Goal: Entertainment & Leisure: Browse casually

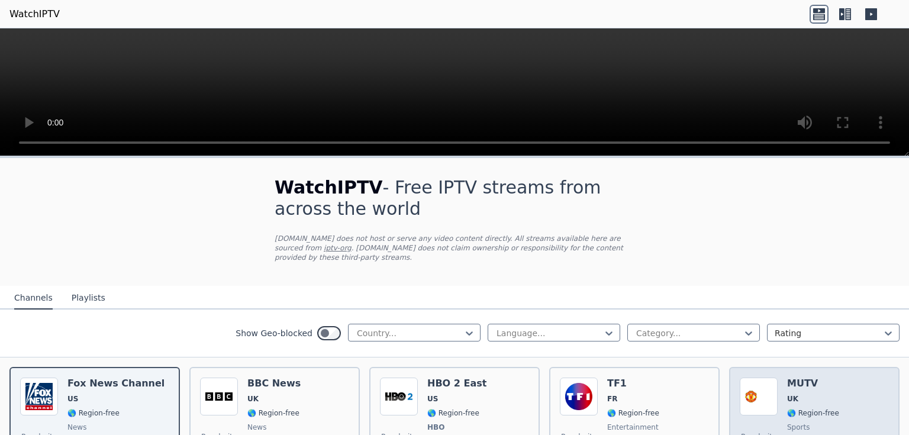
click at [774, 384] on div "Popularity 6409 MUTV UK 🌎 Region-free sports eng" at bounding box center [814, 422] width 149 height 88
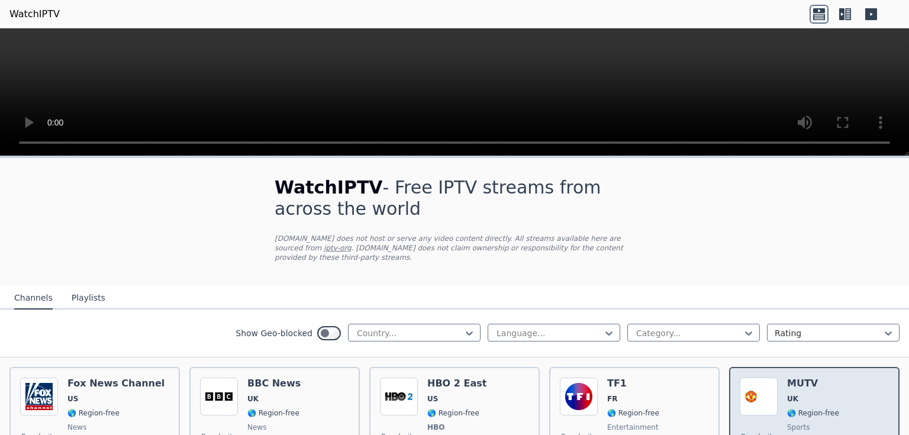
click at [758, 383] on img at bounding box center [759, 397] width 38 height 38
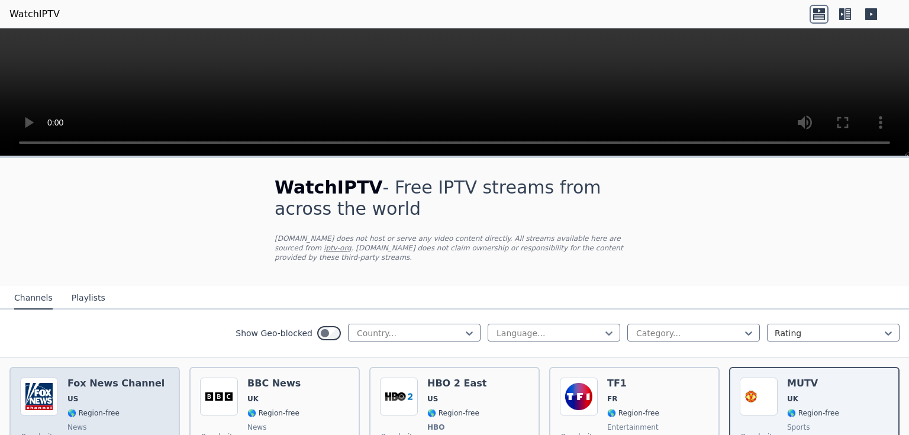
click at [105, 408] on span "🌎 Region-free" at bounding box center [93, 412] width 52 height 9
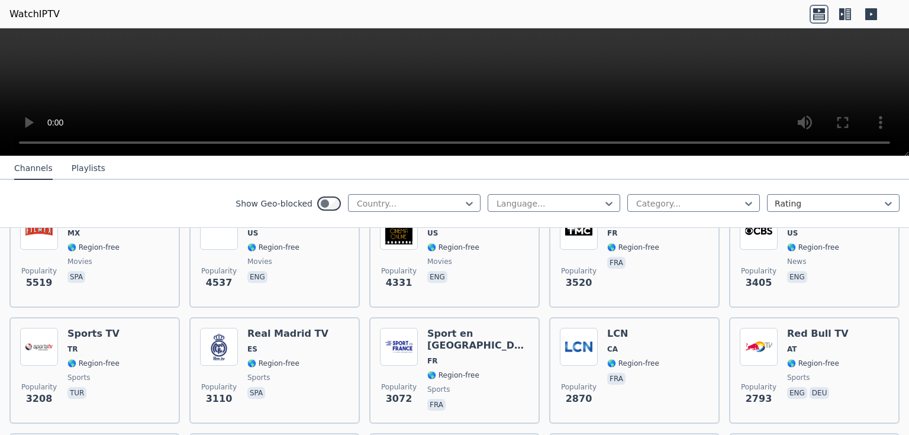
scroll to position [308, 0]
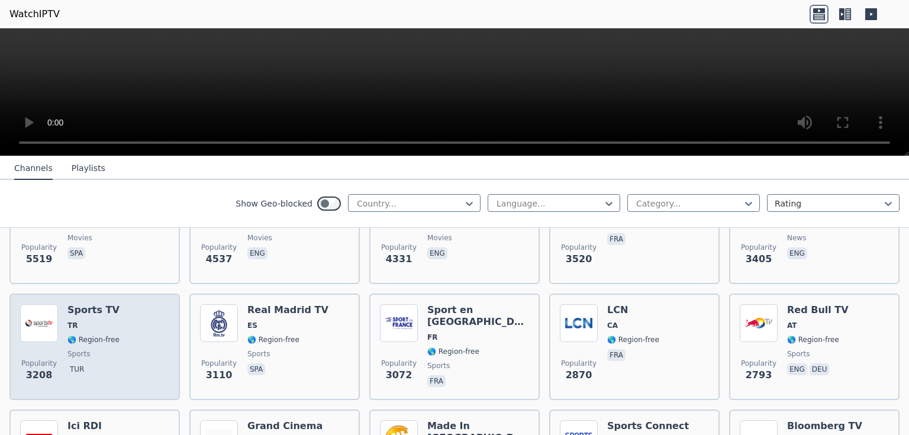
click at [51, 315] on img at bounding box center [39, 323] width 38 height 38
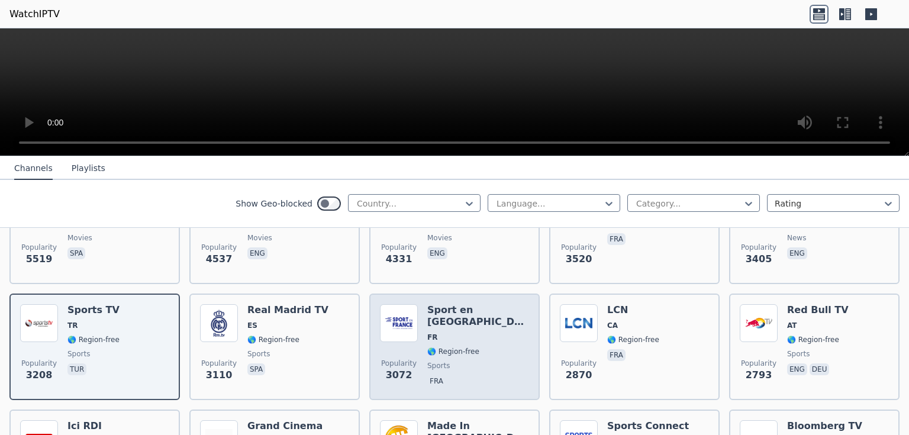
click at [452, 321] on div "Sport en France FR 🌎 Region-free sports fra" at bounding box center [478, 346] width 102 height 85
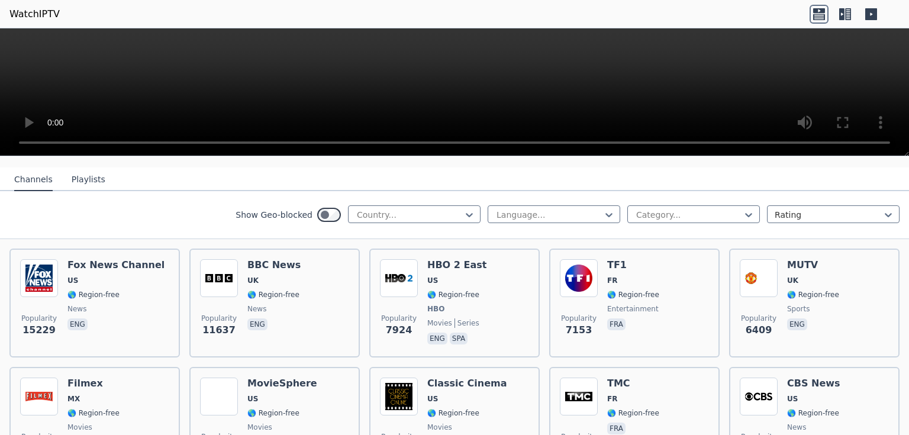
scroll to position [130, 0]
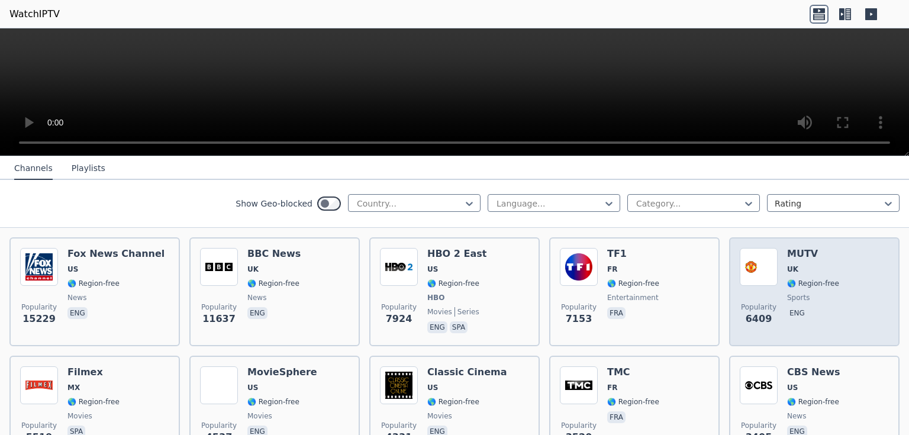
click at [763, 278] on div "Popularity 6409" at bounding box center [759, 292] width 38 height 88
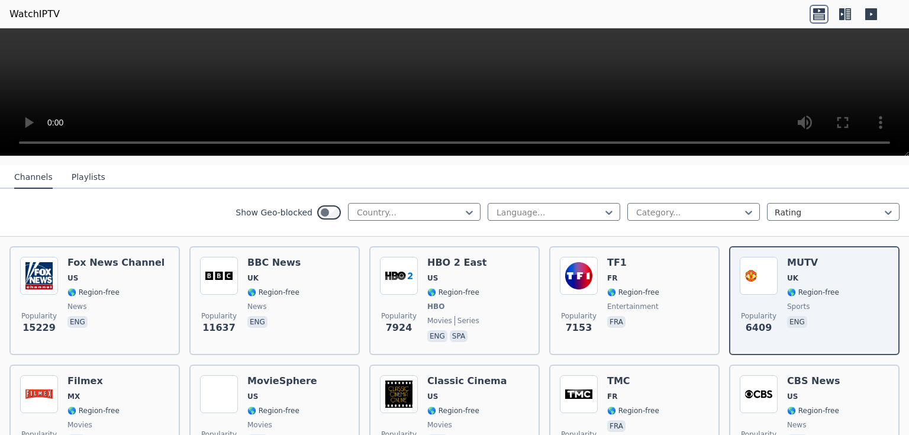
scroll to position [144, 0]
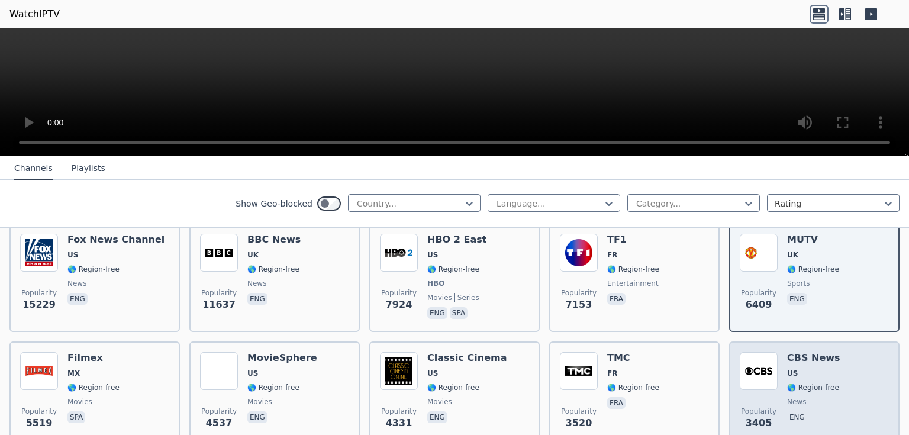
click at [770, 388] on div "Popularity 3405 CBS News US 🌎 Region-free news eng" at bounding box center [814, 394] width 149 height 85
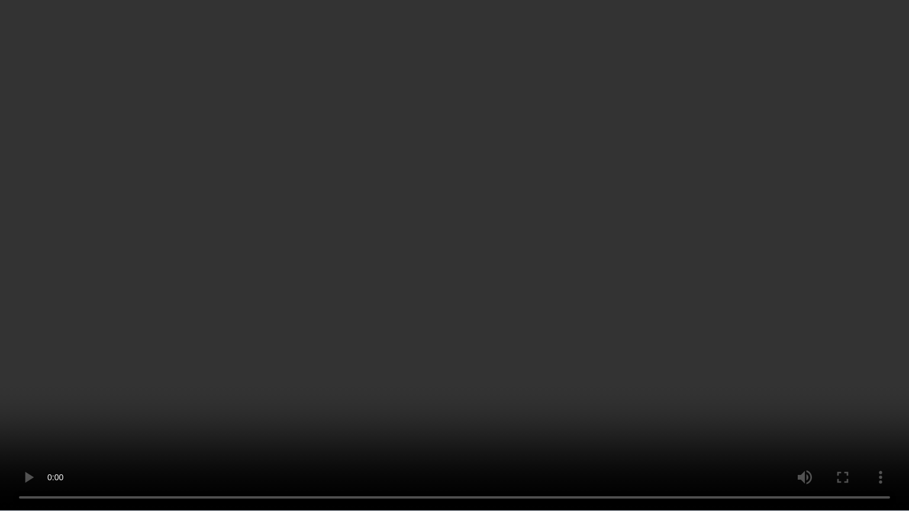
click at [748, 316] on video at bounding box center [454, 255] width 909 height 511
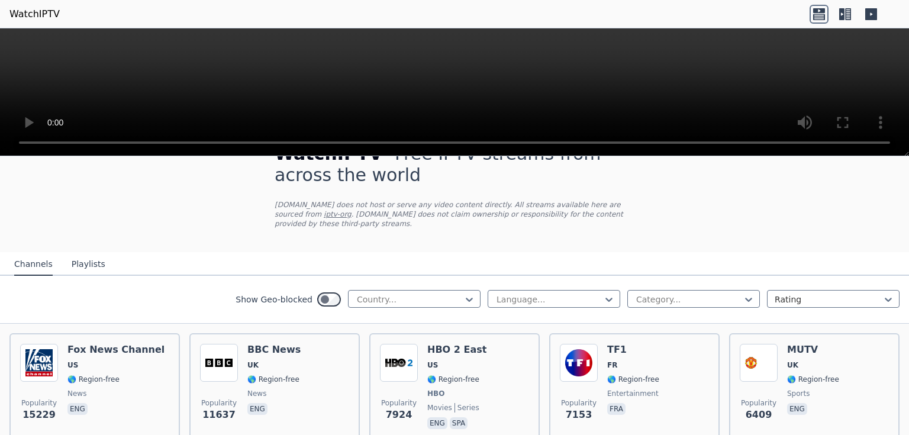
scroll to position [0, 0]
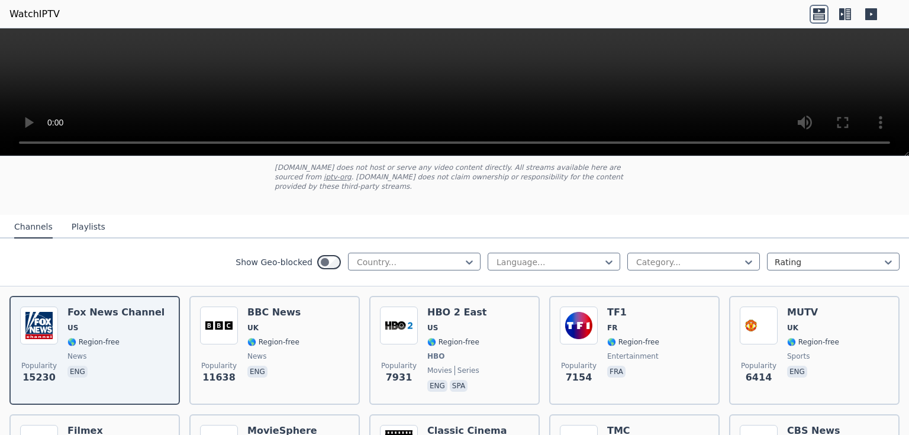
scroll to position [47, 0]
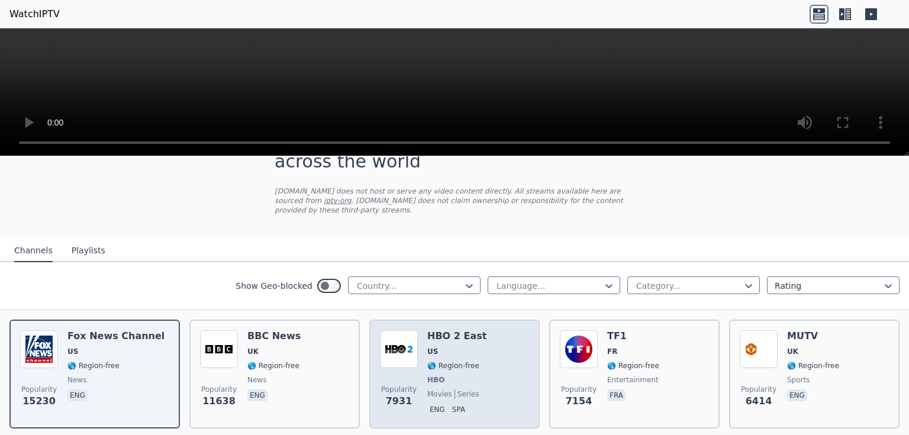
click at [452, 361] on span "🌎 Region-free" at bounding box center [453, 365] width 52 height 9
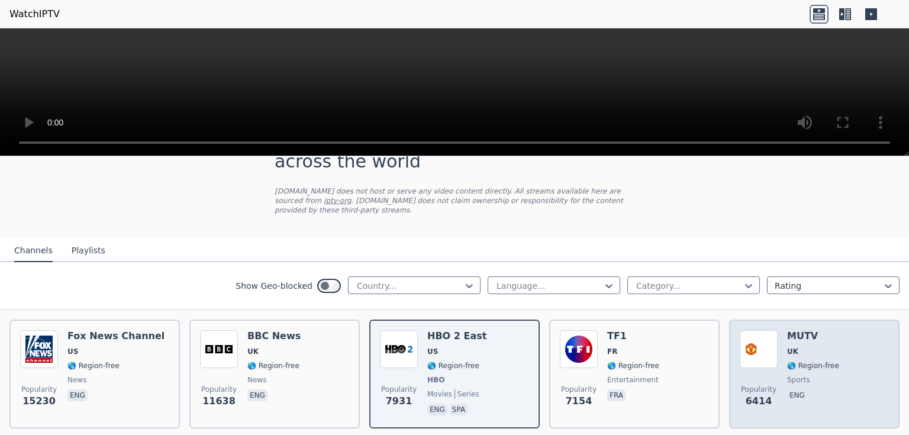
click at [764, 349] on img at bounding box center [759, 349] width 38 height 38
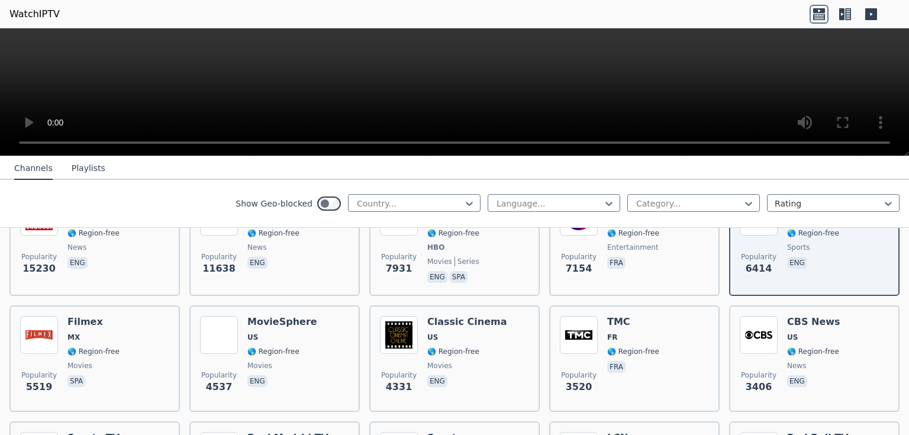
scroll to position [189, 0]
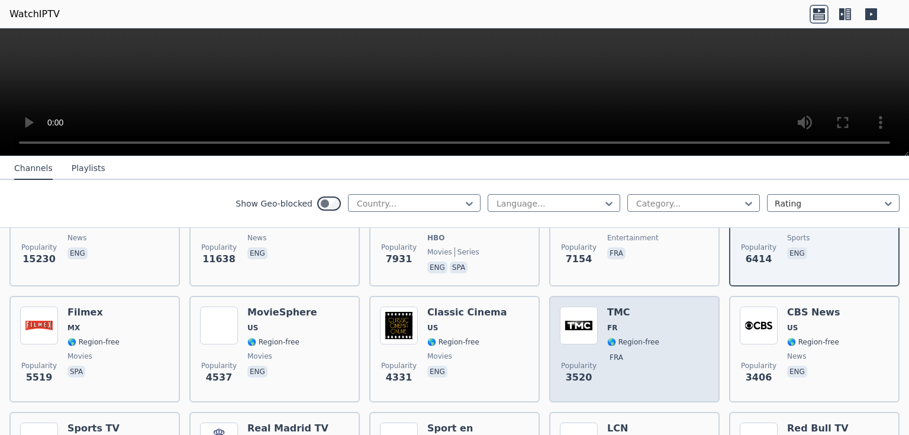
click at [635, 323] on span "FR" at bounding box center [633, 327] width 52 height 9
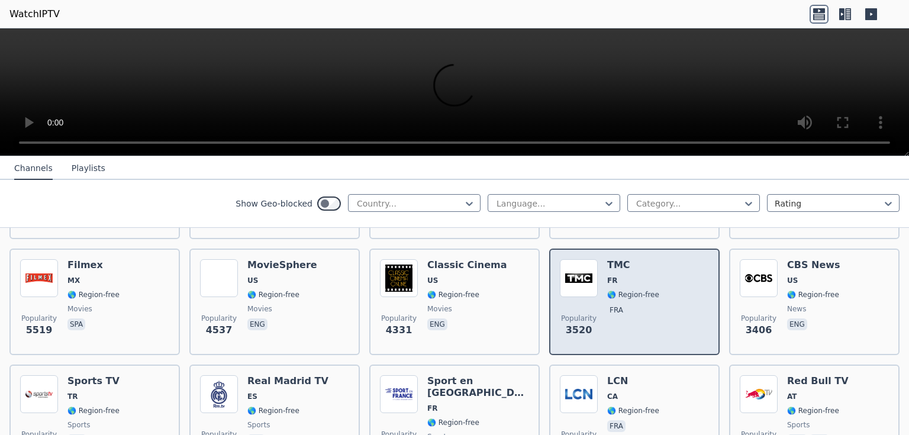
scroll to position [260, 0]
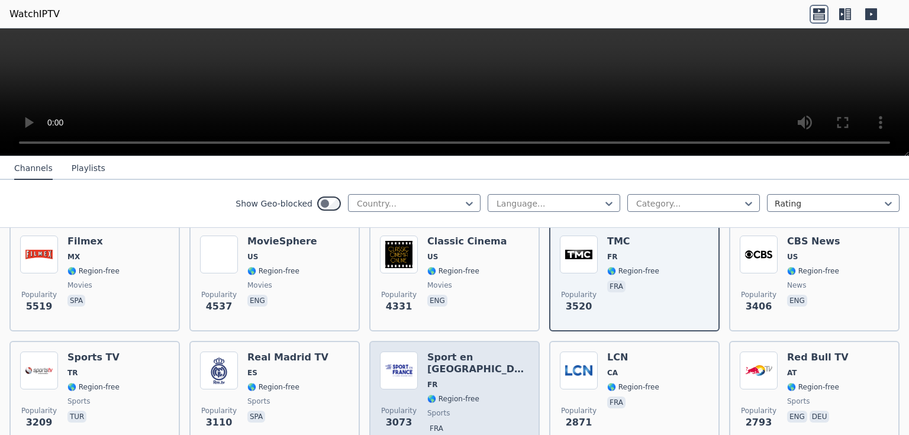
click at [466, 380] on span "FR" at bounding box center [478, 384] width 102 height 9
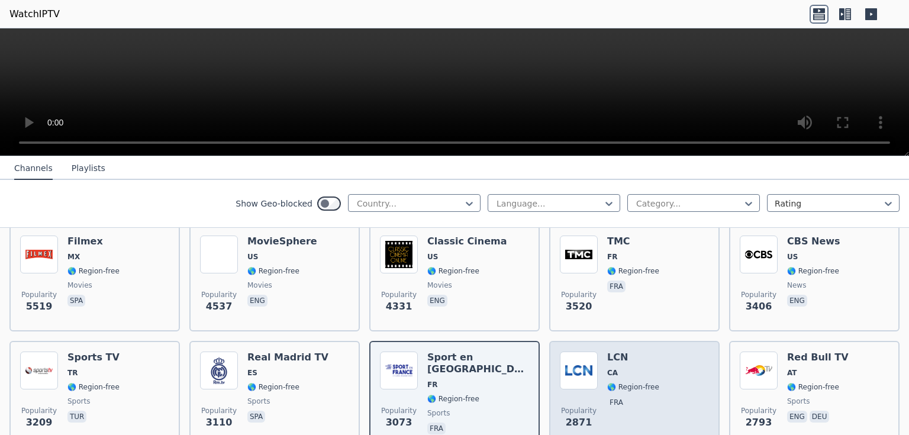
click at [613, 368] on span "CA" at bounding box center [633, 372] width 52 height 9
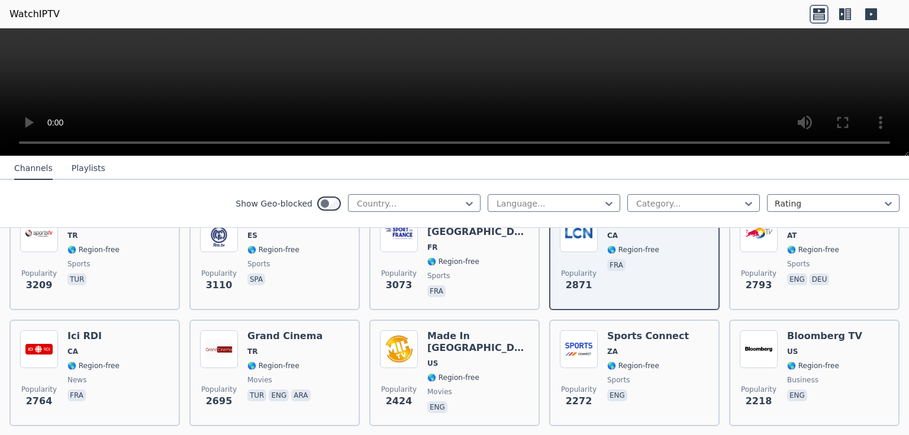
scroll to position [403, 0]
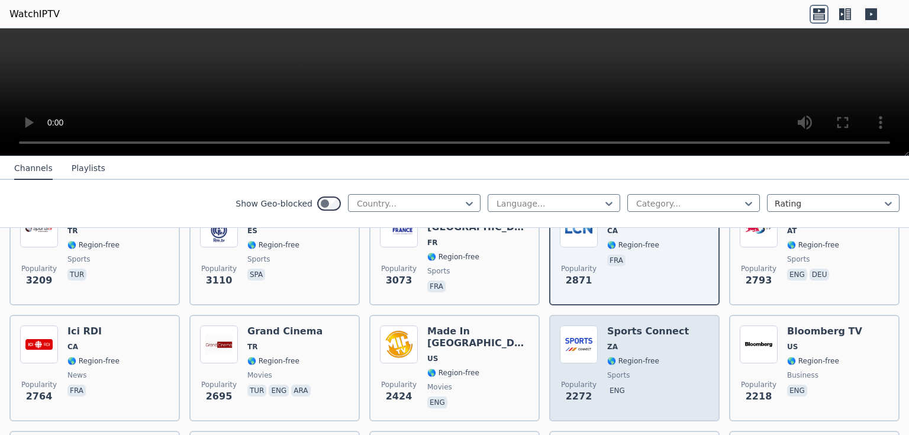
click at [616, 356] on span "🌎 Region-free" at bounding box center [633, 360] width 52 height 9
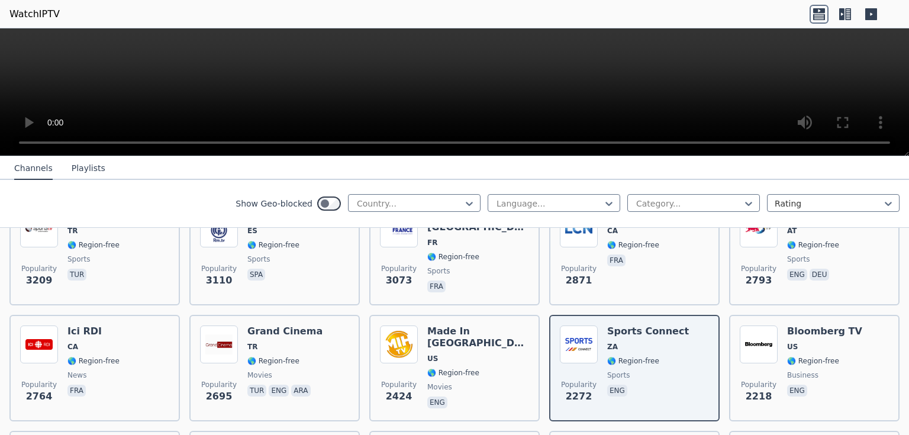
click at [898, 215] on div "Show Geo-blocked Country... Language... Category... Rating" at bounding box center [454, 204] width 909 height 48
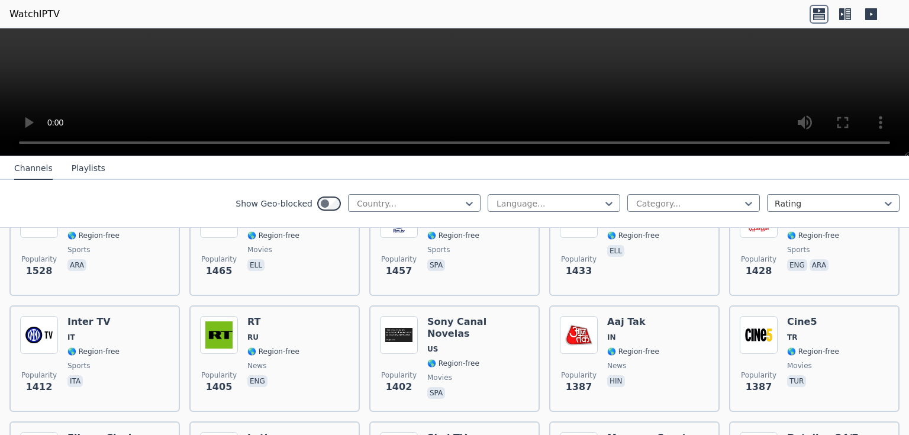
scroll to position [1018, 0]
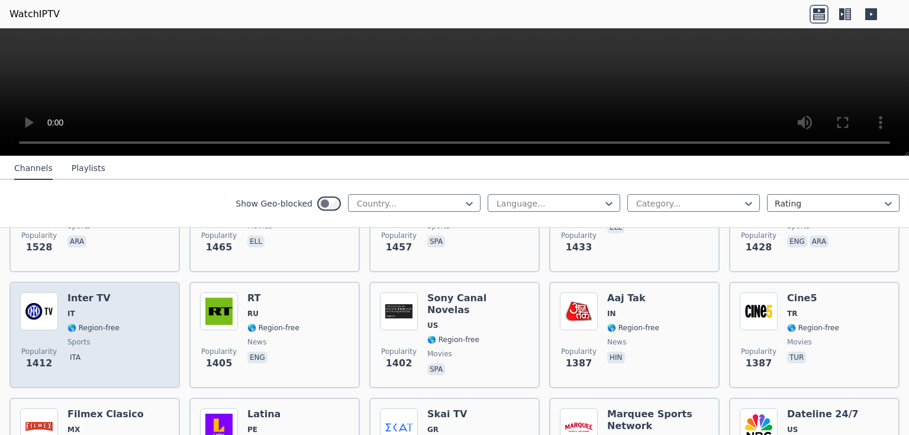
click at [93, 309] on span "IT" at bounding box center [93, 313] width 52 height 9
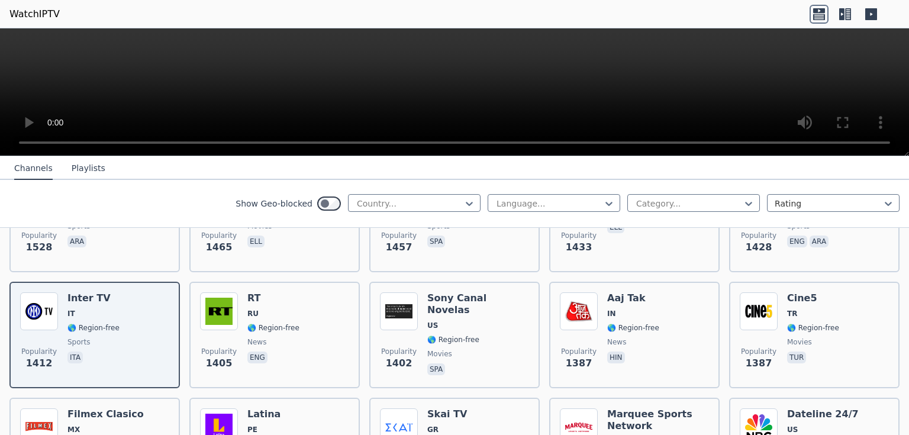
click at [460, 54] on video at bounding box center [454, 92] width 909 height 128
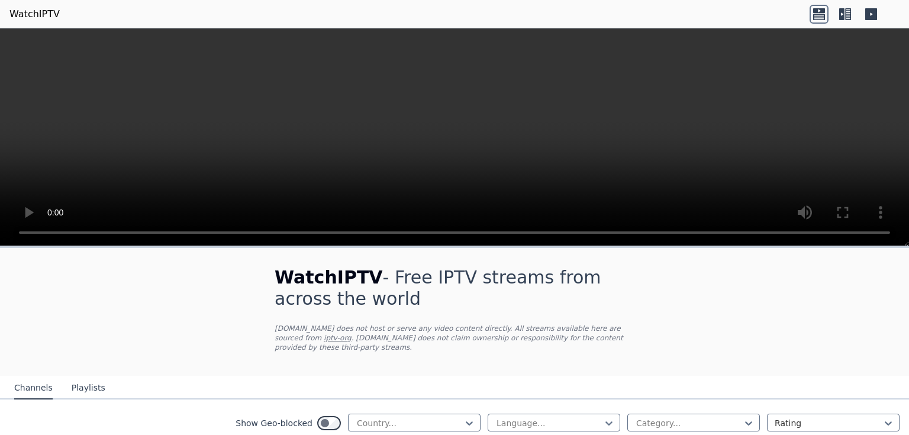
click at [857, 93] on video at bounding box center [454, 137] width 909 height 218
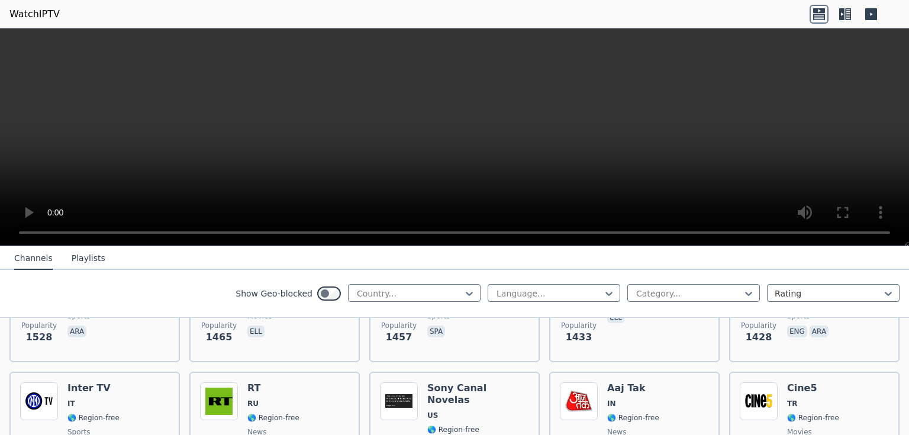
scroll to position [1042, 0]
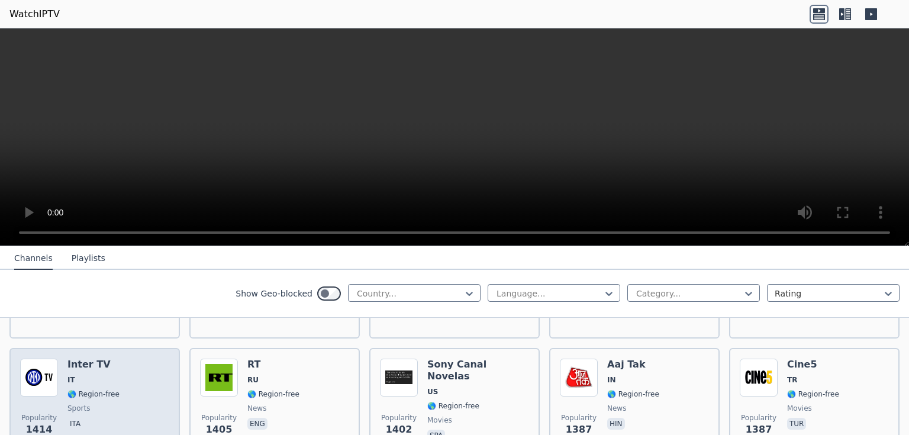
click at [114, 359] on div "Popularity 1414 Inter TV IT 🌎 Region-free sports ita" at bounding box center [94, 401] width 149 height 85
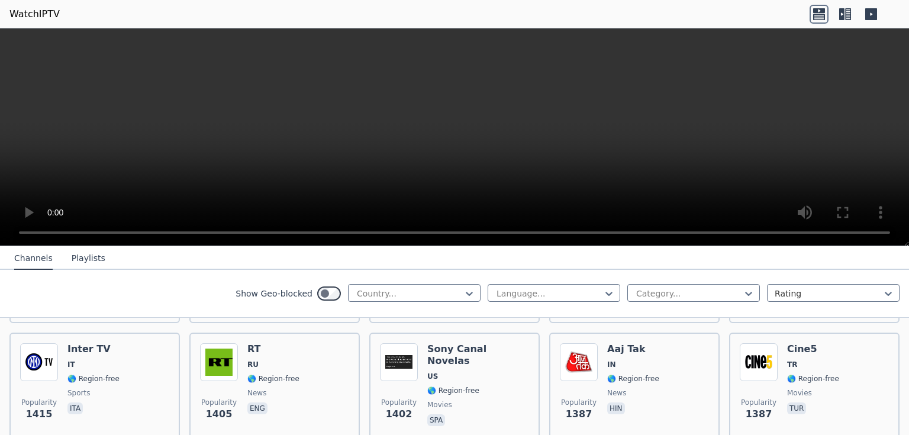
scroll to position [1065, 0]
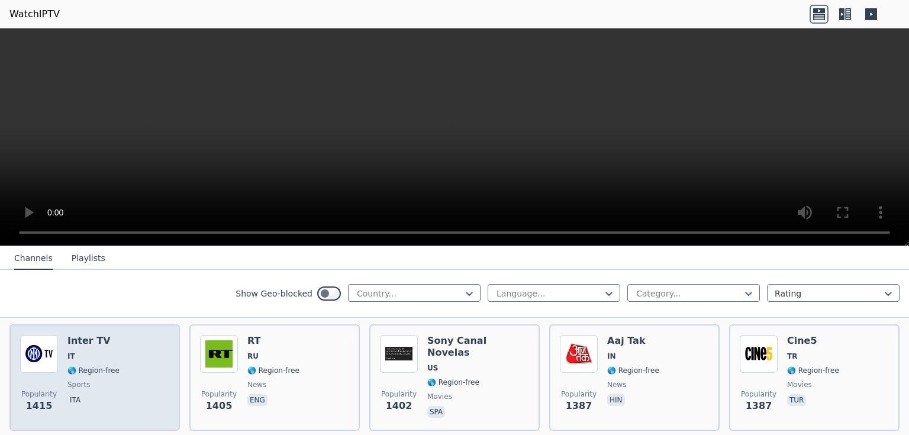
click at [114, 375] on div "Popularity 1415 Inter TV IT 🌎 Region-free sports ita" at bounding box center [94, 377] width 149 height 85
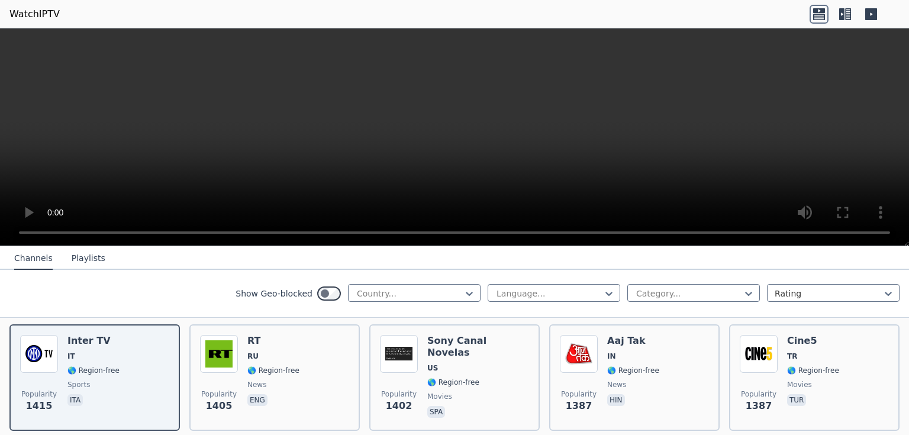
click at [848, 133] on video at bounding box center [454, 137] width 909 height 218
click at [800, 131] on video at bounding box center [454, 137] width 909 height 218
click at [155, 103] on video at bounding box center [454, 137] width 909 height 218
click at [568, 92] on video at bounding box center [454, 137] width 909 height 218
click at [193, 136] on video at bounding box center [454, 137] width 909 height 218
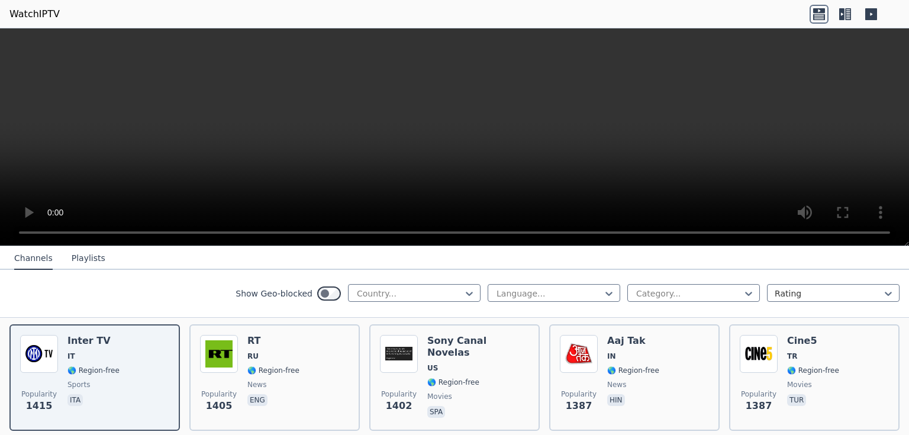
click at [193, 136] on video at bounding box center [454, 137] width 909 height 218
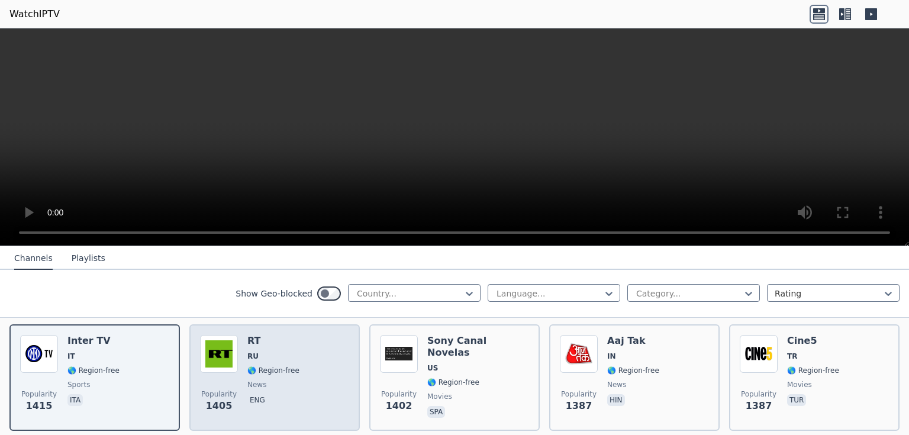
click at [247, 346] on div "RT RU 🌎 Region-free news eng" at bounding box center [273, 377] width 52 height 85
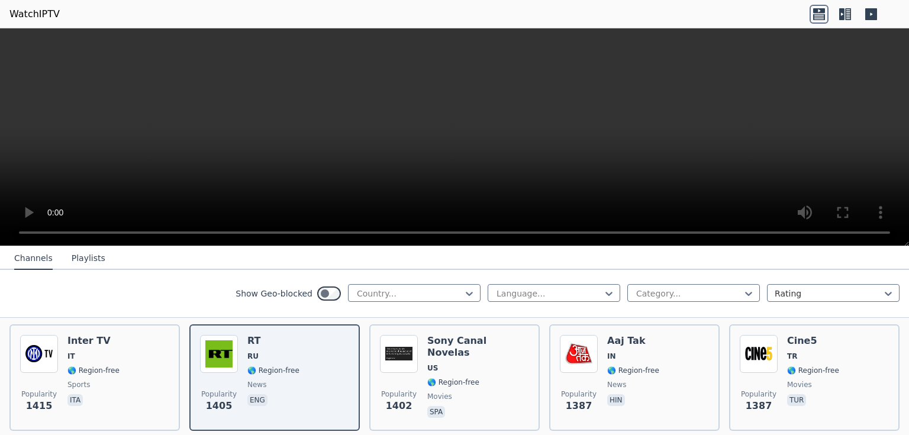
click at [229, 143] on video at bounding box center [454, 137] width 909 height 218
click at [247, 130] on video at bounding box center [454, 137] width 909 height 218
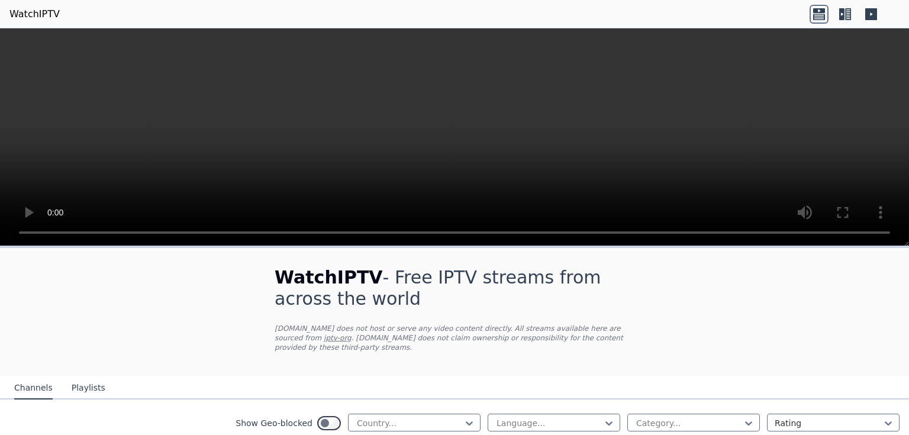
click at [785, 104] on video at bounding box center [454, 137] width 909 height 218
click at [783, 132] on video at bounding box center [454, 137] width 909 height 218
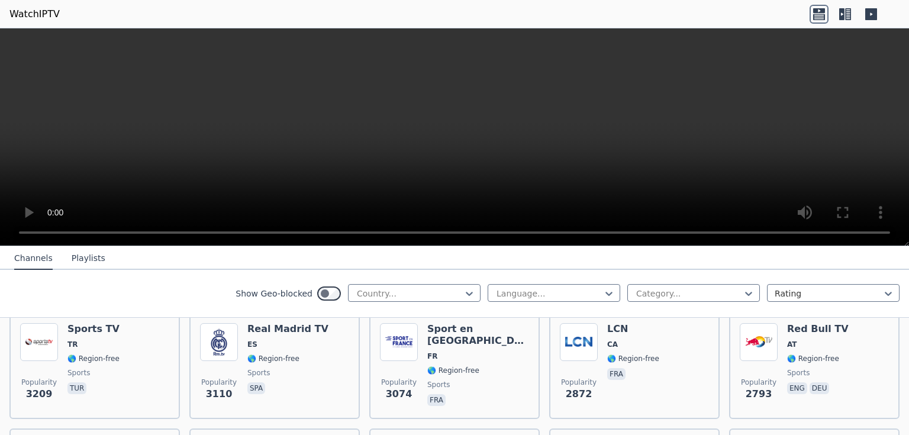
scroll to position [355, 0]
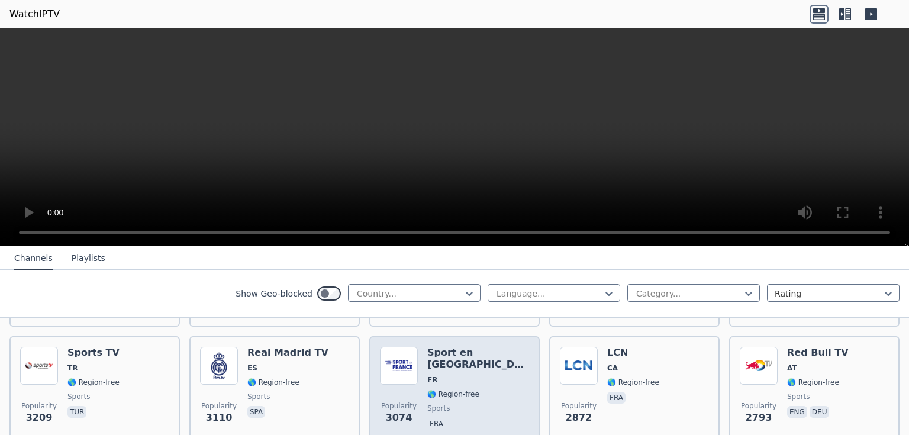
click at [418, 359] on div "Popularity 3074 Sport en [GEOGRAPHIC_DATA] FR 🌎 Region-free sports fra" at bounding box center [454, 389] width 149 height 85
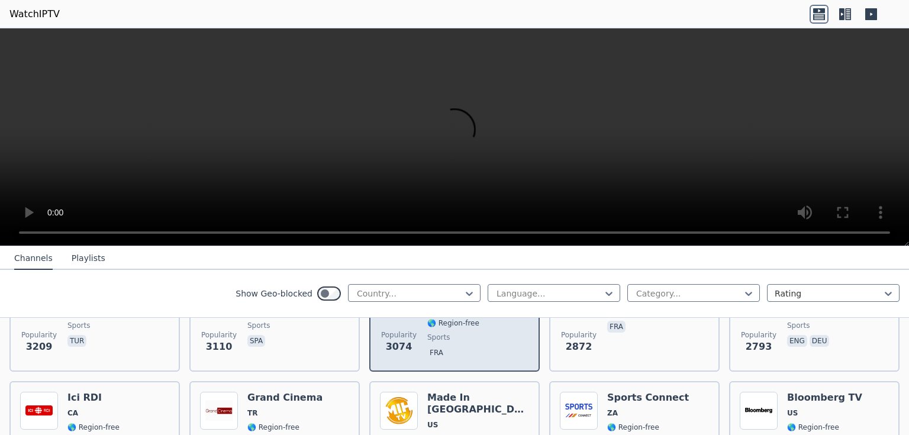
scroll to position [450, 0]
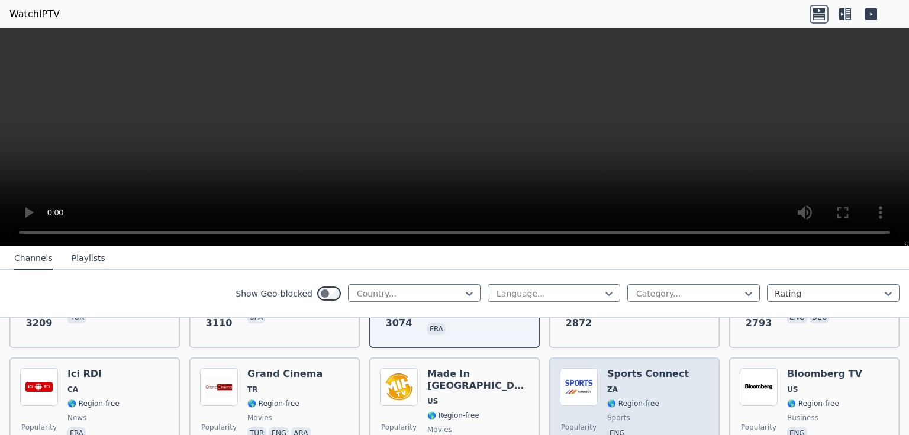
click at [589, 379] on img at bounding box center [579, 387] width 38 height 38
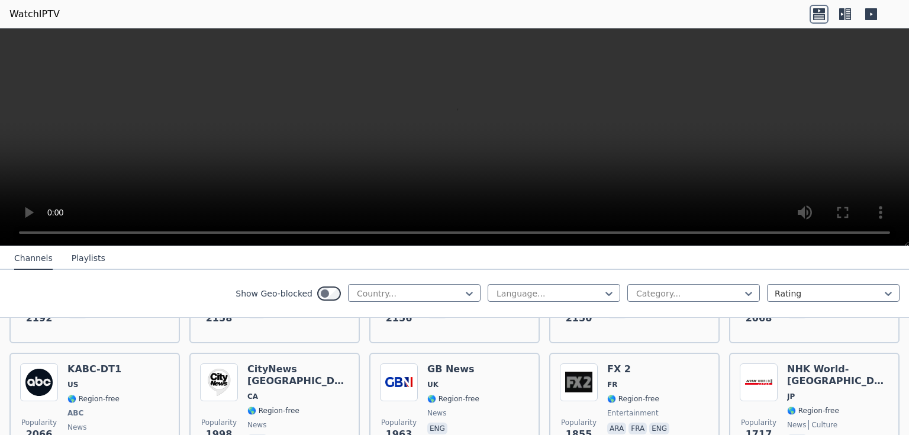
scroll to position [710, 0]
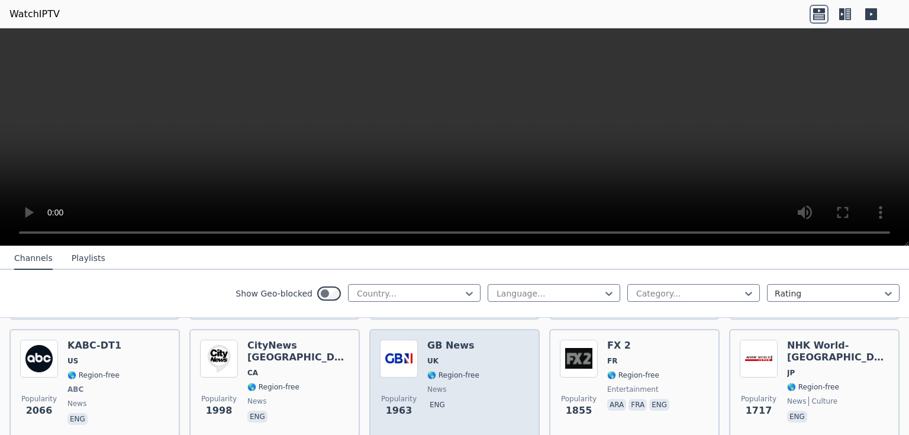
click at [455, 371] on span "🌎 Region-free" at bounding box center [453, 375] width 52 height 9
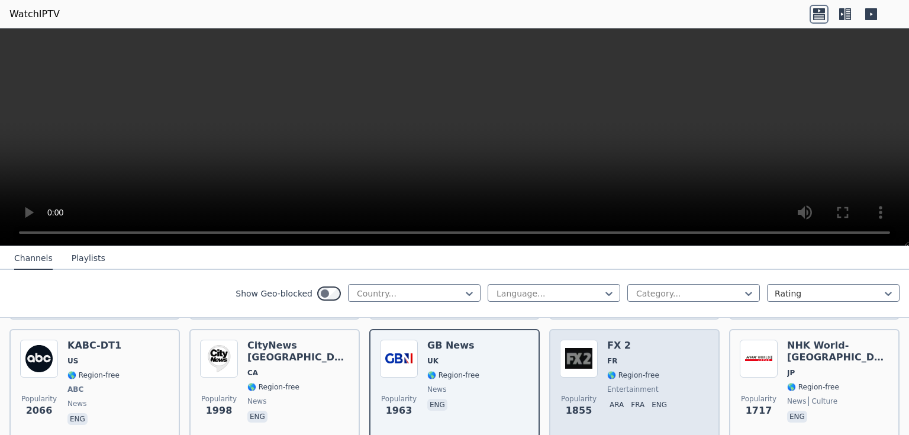
click at [654, 356] on span "FR" at bounding box center [639, 360] width 65 height 9
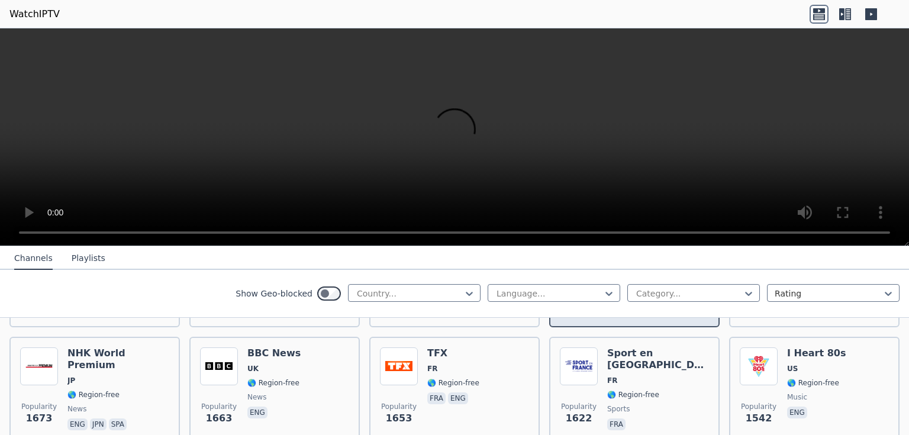
scroll to position [829, 0]
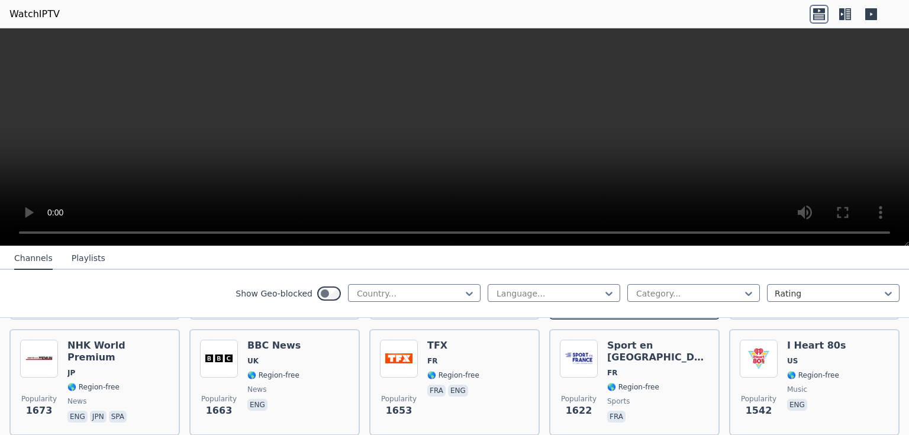
click at [654, 368] on span "FR" at bounding box center [658, 372] width 102 height 9
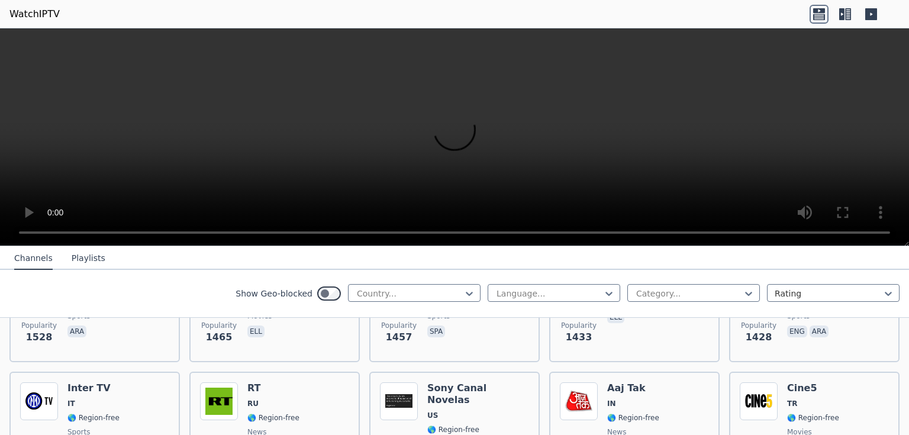
scroll to position [1042, 0]
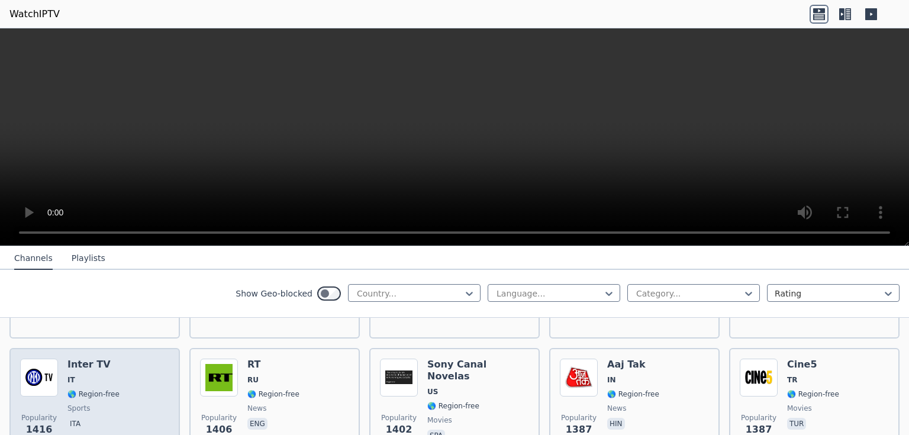
click at [125, 374] on div "Popularity 1416 Inter TV IT 🌎 Region-free sports ita" at bounding box center [94, 401] width 149 height 85
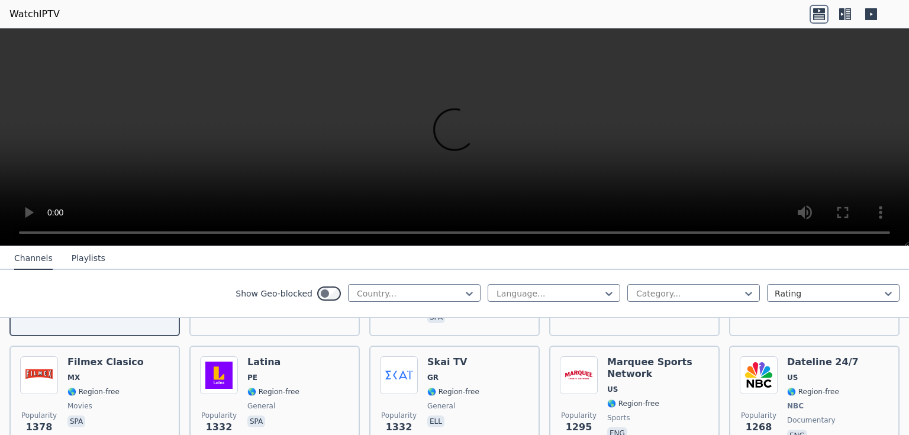
scroll to position [1184, 0]
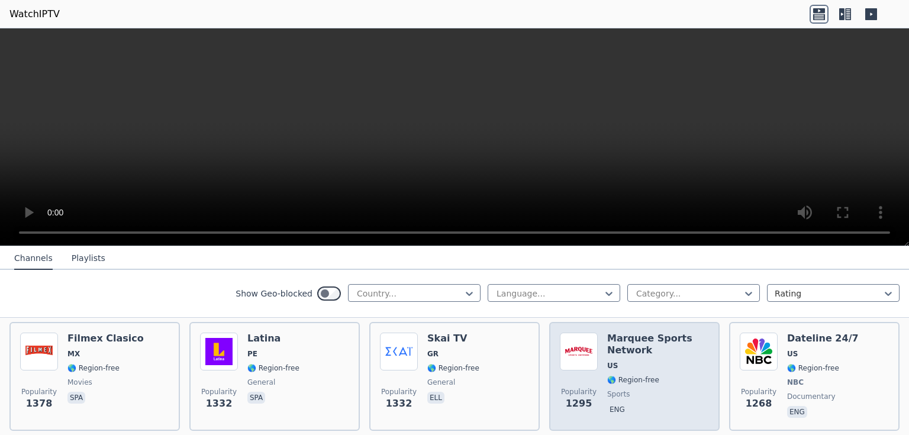
click at [576, 341] on img at bounding box center [579, 352] width 38 height 38
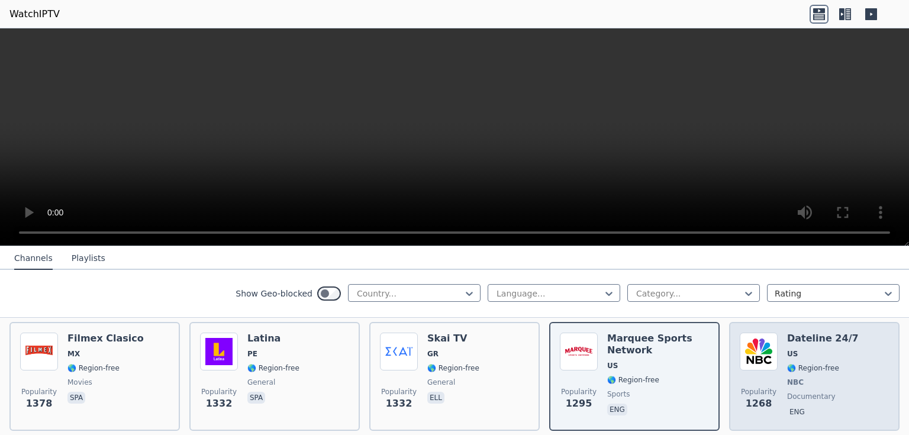
click at [800, 363] on span "🌎 Region-free" at bounding box center [813, 367] width 52 height 9
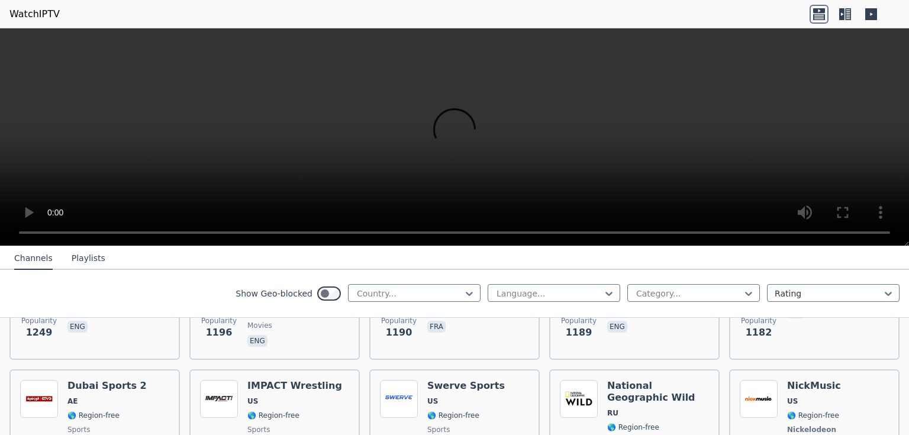
scroll to position [1397, 0]
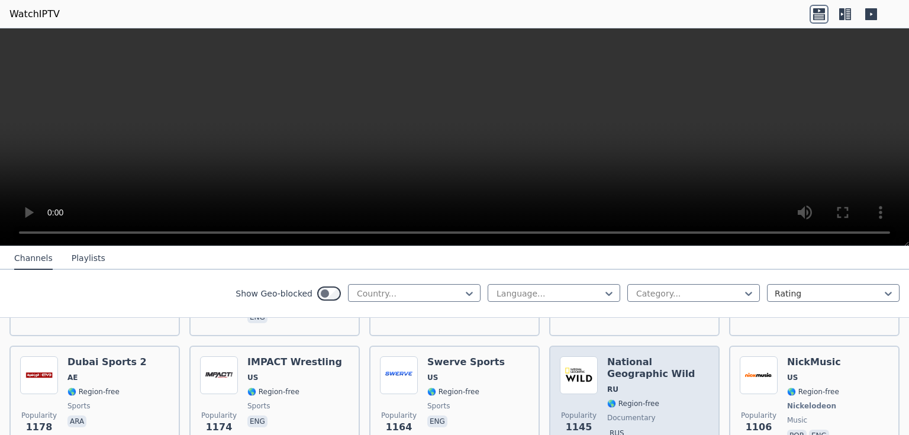
click at [611, 359] on h6 "National Geographic Wild" at bounding box center [658, 368] width 102 height 24
click at [613, 365] on div "National Geographic Wild RU 🌎 Region-free documentary rus" at bounding box center [658, 400] width 102 height 88
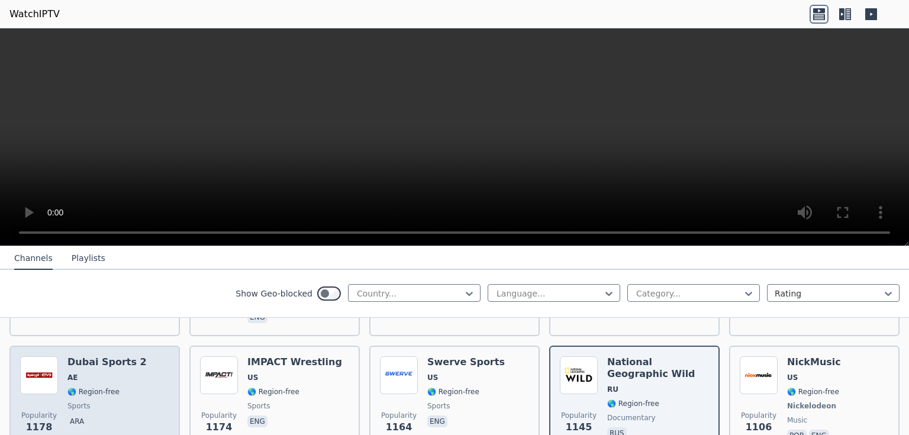
click at [91, 384] on div "Dubai Sports 2 AE 🌎 Region-free sports ara" at bounding box center [106, 400] width 79 height 88
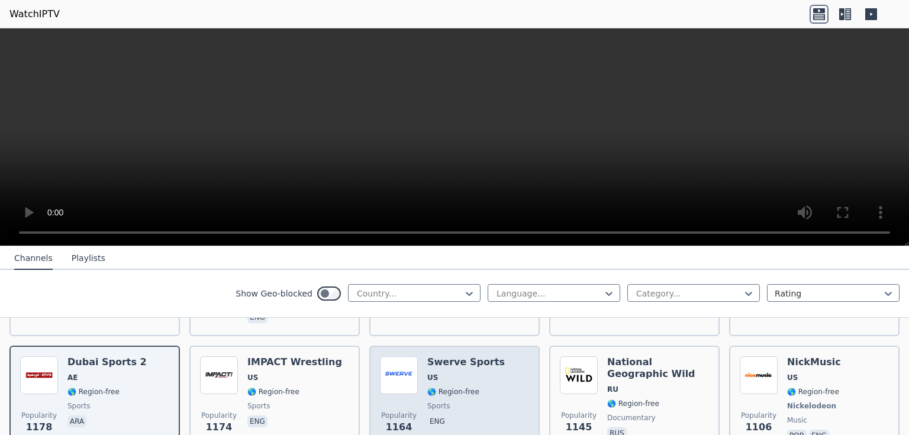
click at [457, 366] on div "Swerve Sports US 🌎 Region-free sports eng" at bounding box center [466, 400] width 78 height 88
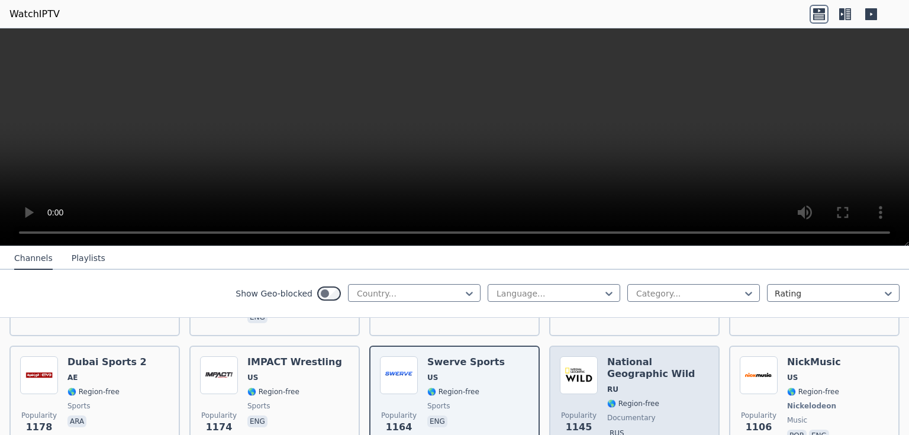
click at [572, 362] on img at bounding box center [579, 375] width 38 height 38
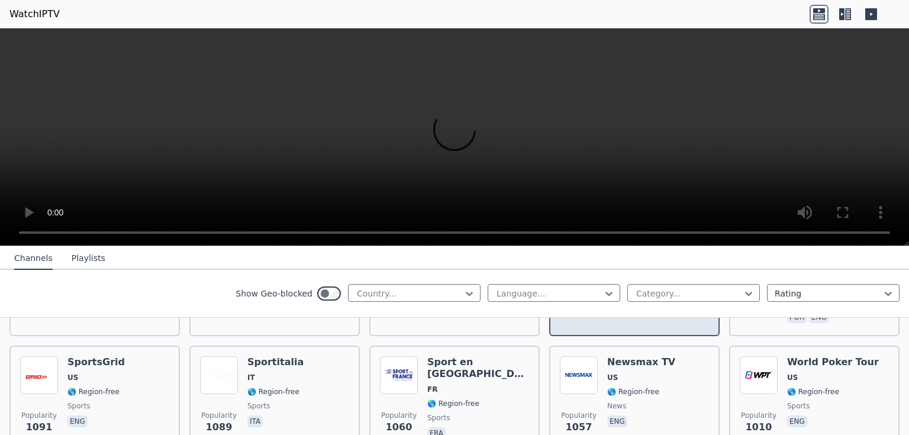
scroll to position [1539, 0]
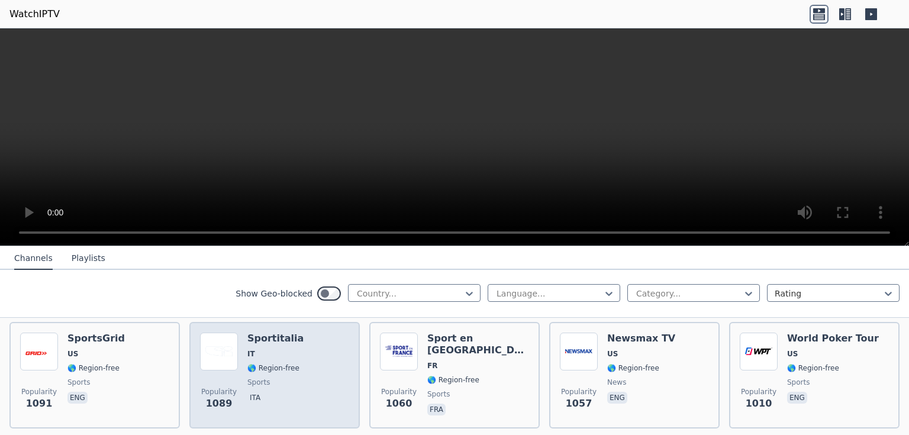
click at [289, 360] on div "Sportitalia IT 🌎 Region-free sports ita" at bounding box center [275, 375] width 56 height 85
click at [282, 378] on span "sports" at bounding box center [275, 382] width 56 height 9
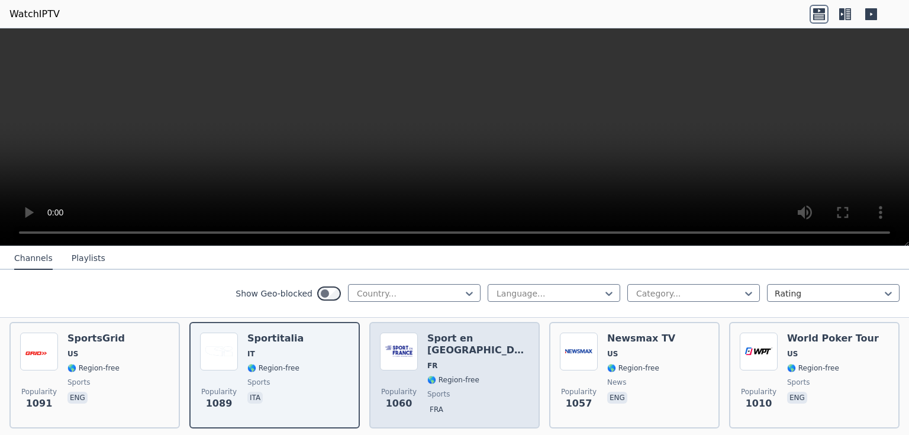
click at [457, 375] on span "🌎 Region-free" at bounding box center [453, 379] width 52 height 9
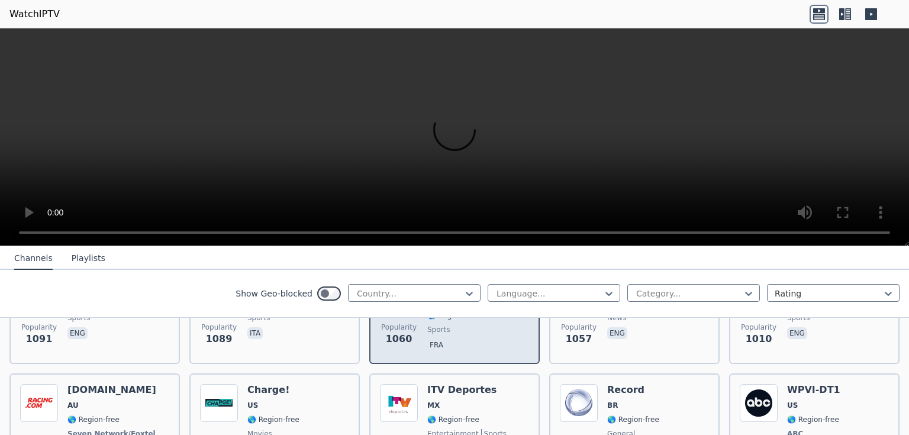
scroll to position [1610, 0]
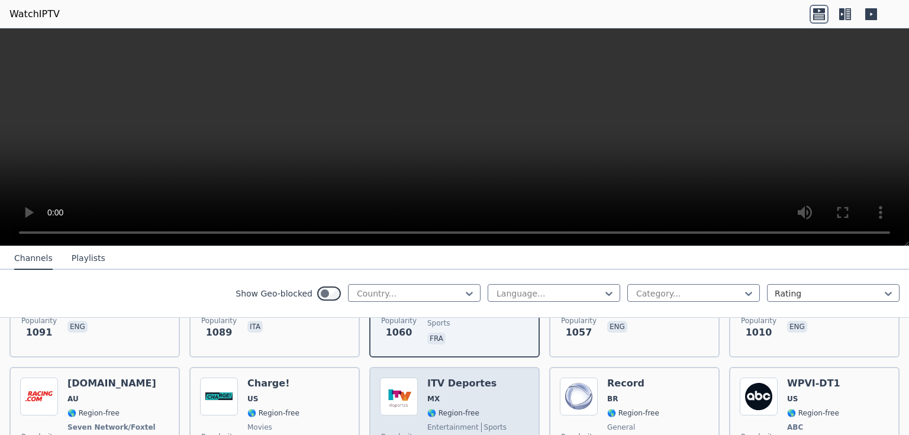
click at [452, 394] on span "MX" at bounding box center [466, 398] width 79 height 9
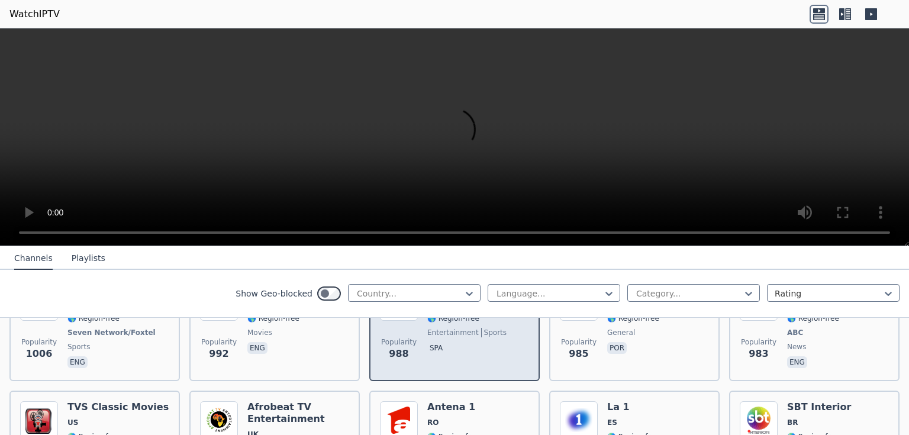
scroll to position [1728, 0]
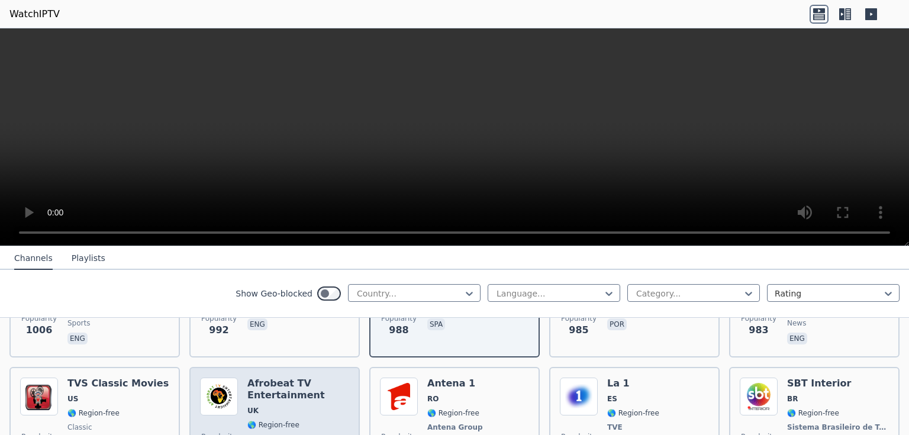
click at [271, 406] on span "UK" at bounding box center [298, 410] width 102 height 9
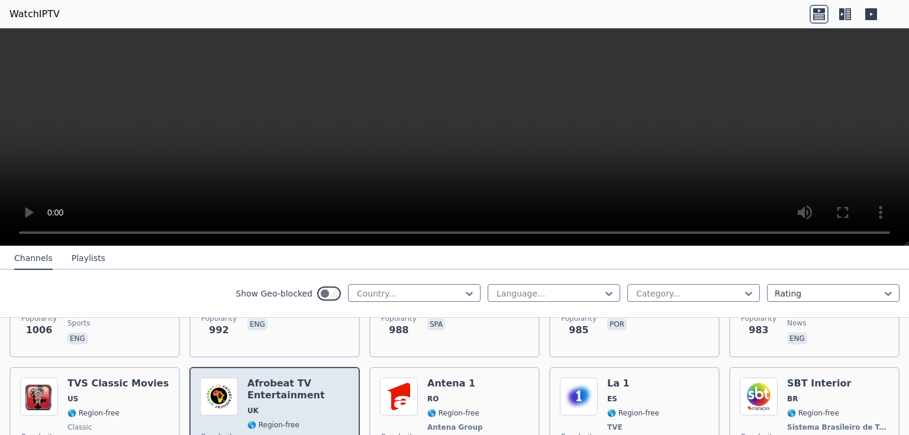
click at [278, 406] on span "UK" at bounding box center [298, 410] width 102 height 9
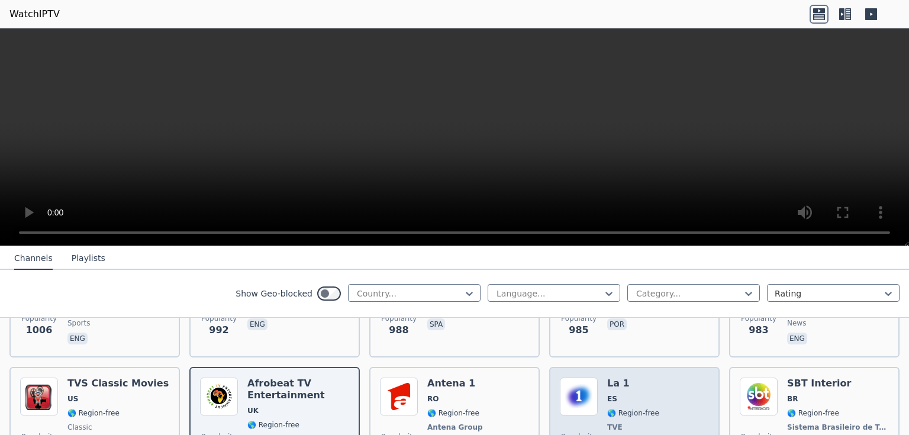
click at [619, 403] on div "La 1 ES 🌎 Region-free TVE general spa" at bounding box center [633, 422] width 52 height 88
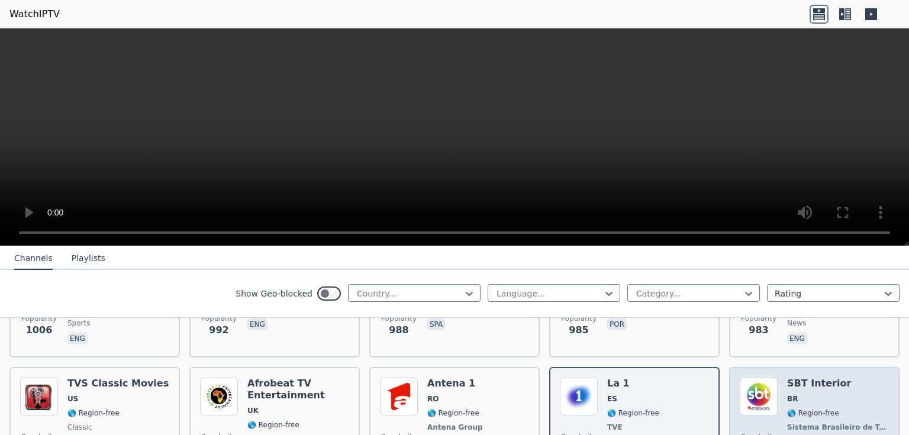
click at [787, 389] on div "SBT Interior BR 🌎 Region-free Sistema Brasileiro de Televisão general por" at bounding box center [838, 422] width 102 height 88
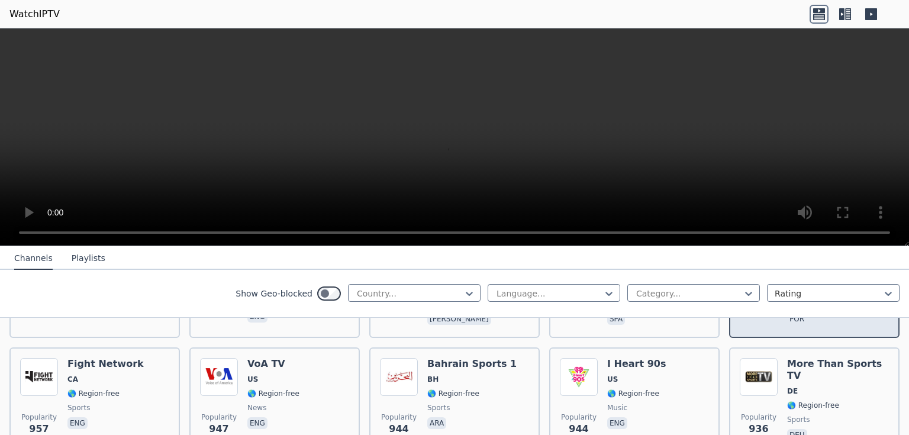
scroll to position [1870, 0]
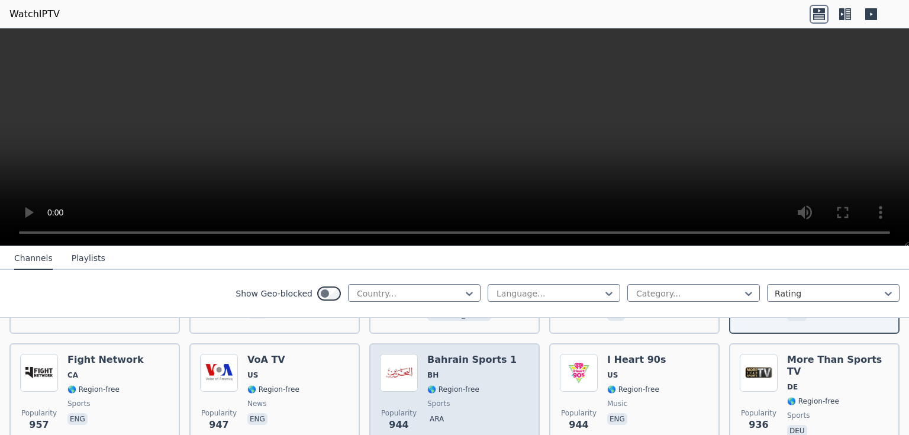
click at [488, 379] on div "Bahrain Sports 1 BH 🌎 Region-free sports ara" at bounding box center [471, 396] width 89 height 85
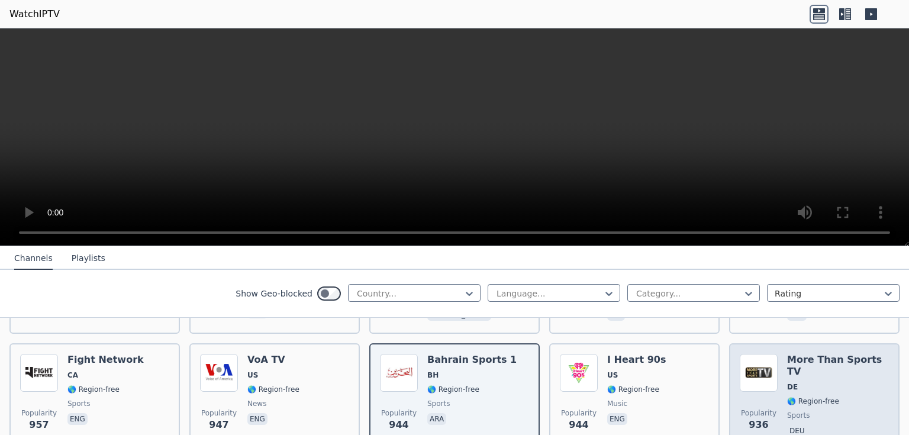
click at [790, 378] on div "More Than Sports TV DE 🌎 Region-free sports deu" at bounding box center [838, 396] width 102 height 85
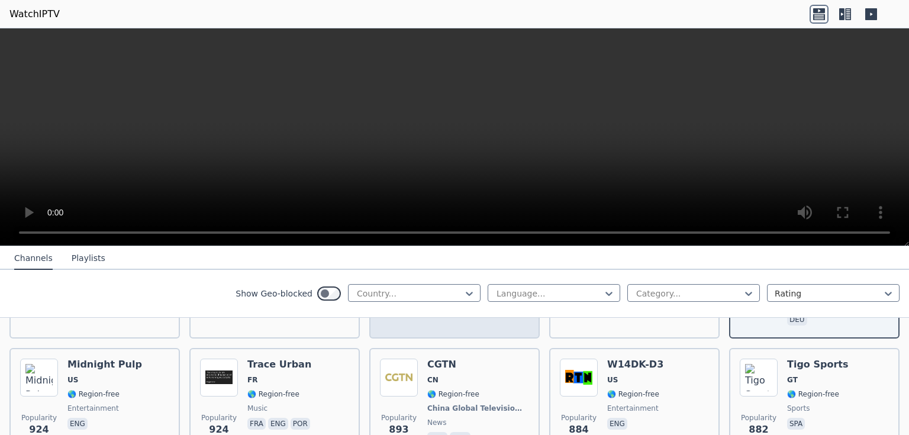
scroll to position [1989, 0]
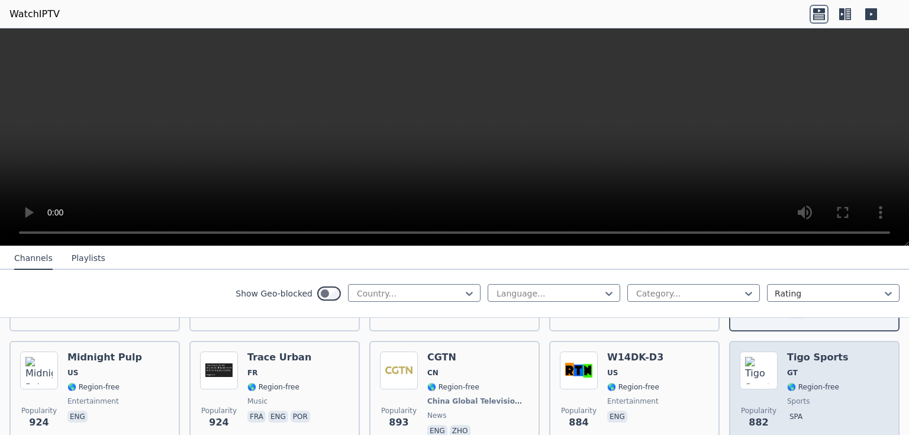
click at [767, 364] on img at bounding box center [759, 371] width 38 height 38
click at [742, 406] on span "Popularity" at bounding box center [759, 410] width 36 height 9
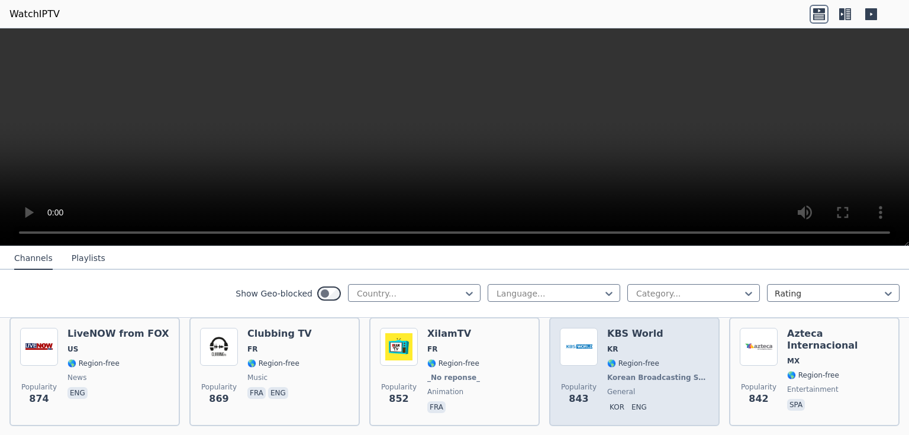
scroll to position [2107, 0]
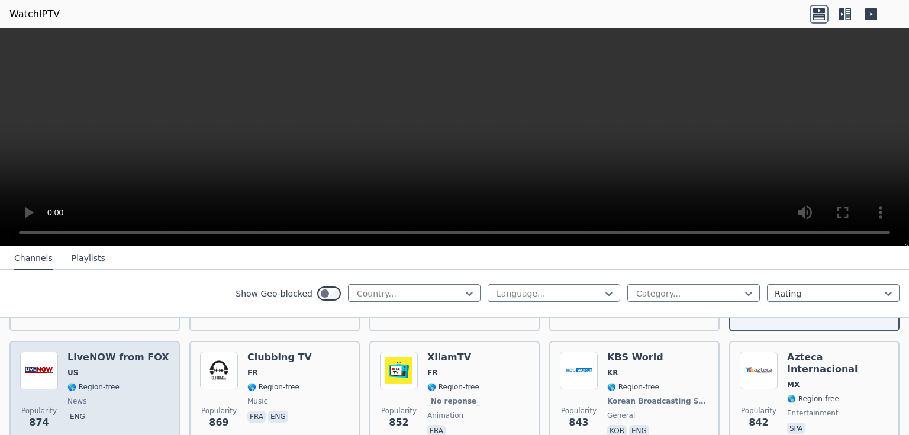
click at [90, 382] on span "🌎 Region-free" at bounding box center [93, 386] width 52 height 9
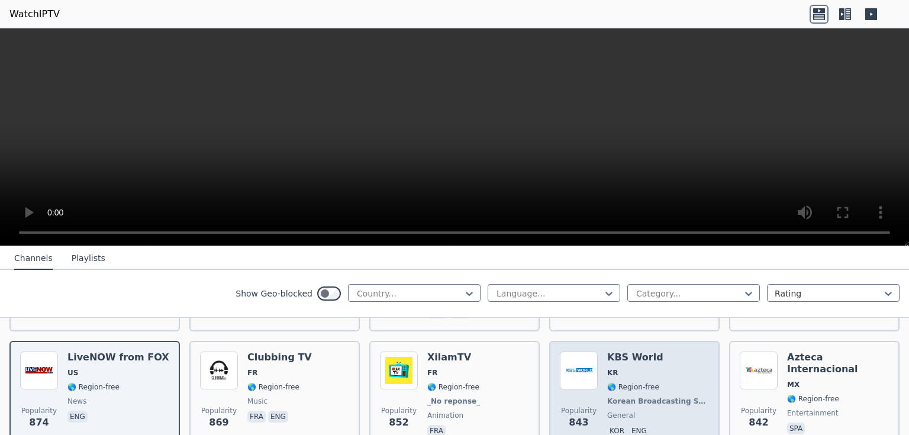
click at [642, 362] on div "KBS World KR 🌎 Region-free Korean Broadcasting System general kor eng" at bounding box center [658, 396] width 102 height 88
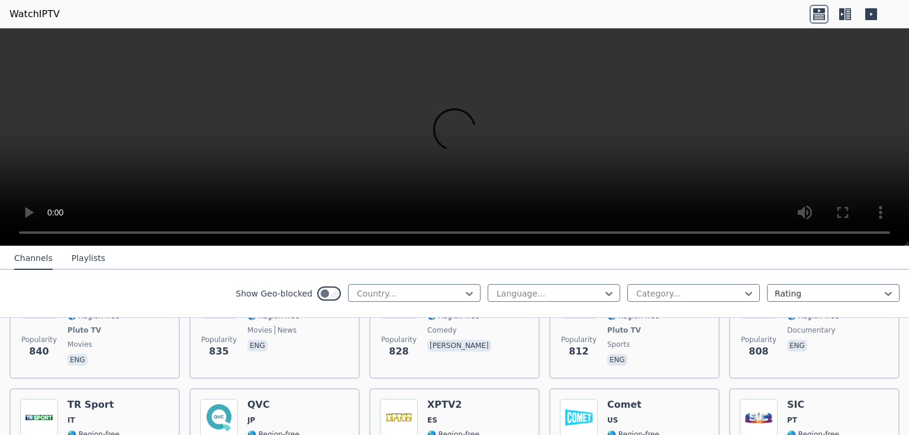
scroll to position [2320, 0]
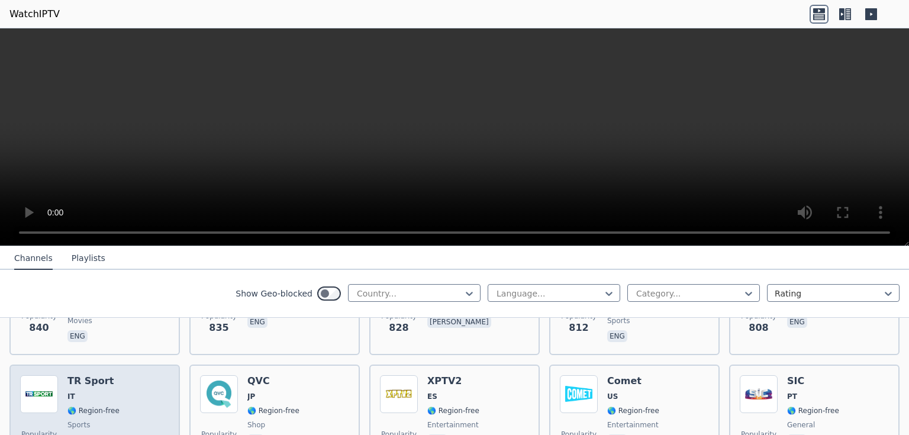
click at [110, 384] on div "TR Sport IT 🌎 Region-free sports ita" at bounding box center [93, 417] width 52 height 85
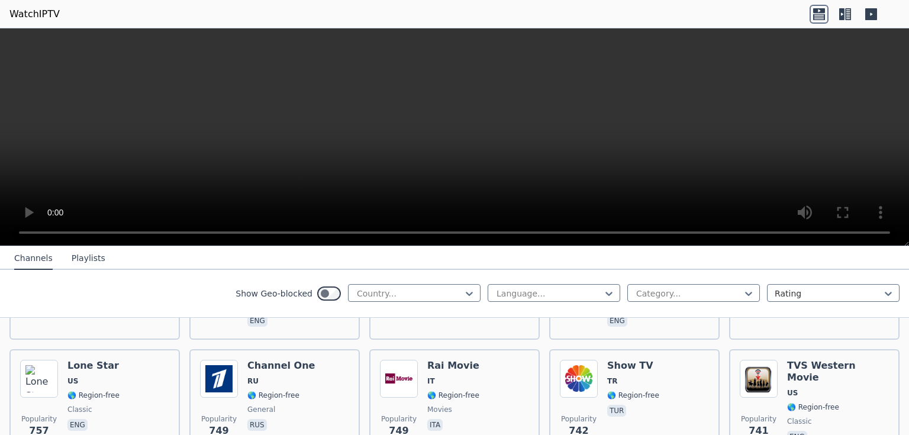
scroll to position [2581, 0]
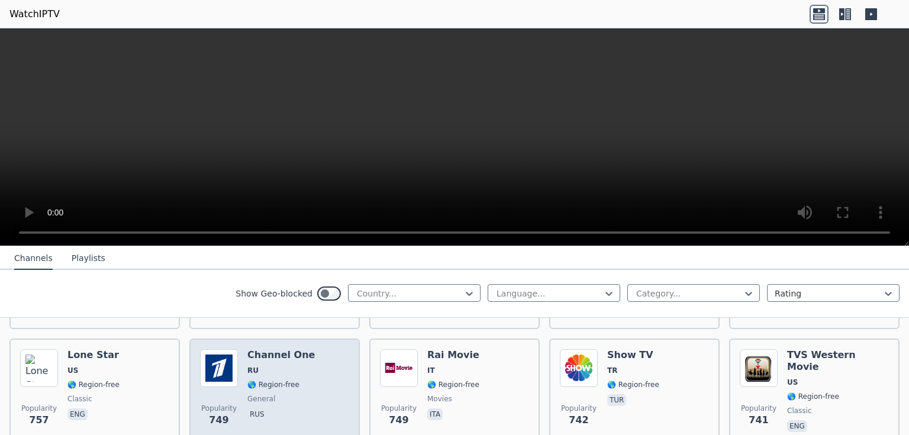
click at [239, 369] on div "Popularity 749 Channel One RU 🌎 Region-free general rus" at bounding box center [274, 391] width 149 height 85
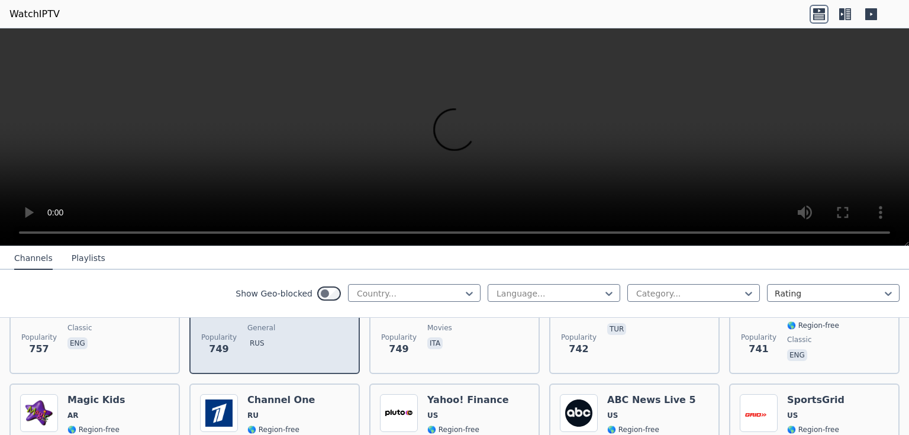
scroll to position [2675, 0]
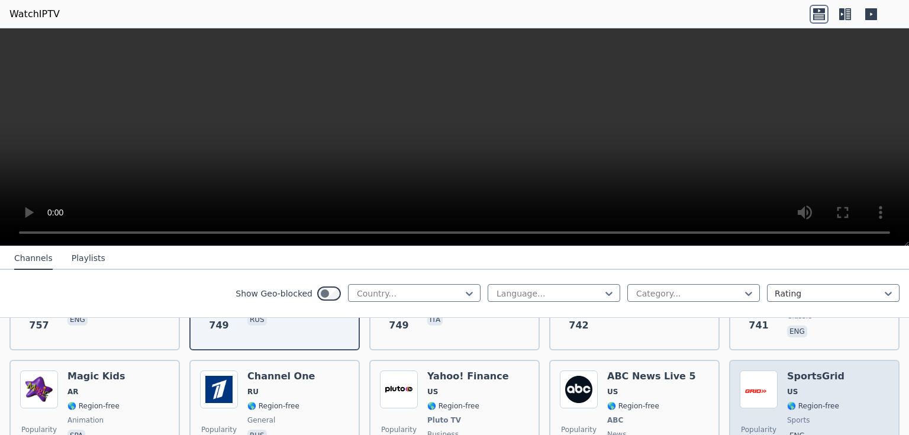
click at [745, 371] on img at bounding box center [759, 390] width 38 height 38
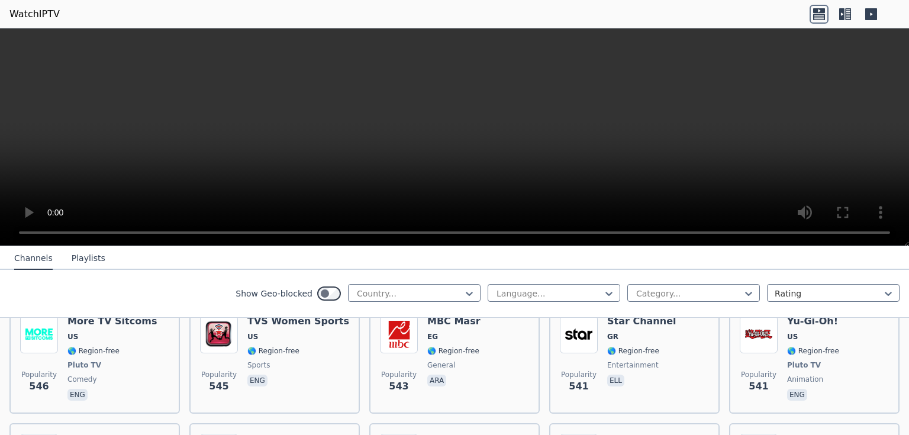
scroll to position [3717, 0]
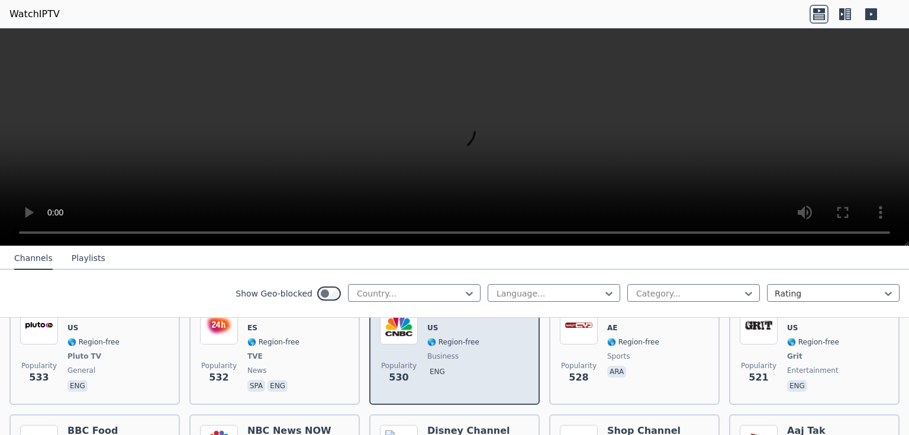
scroll to position [3859, 0]
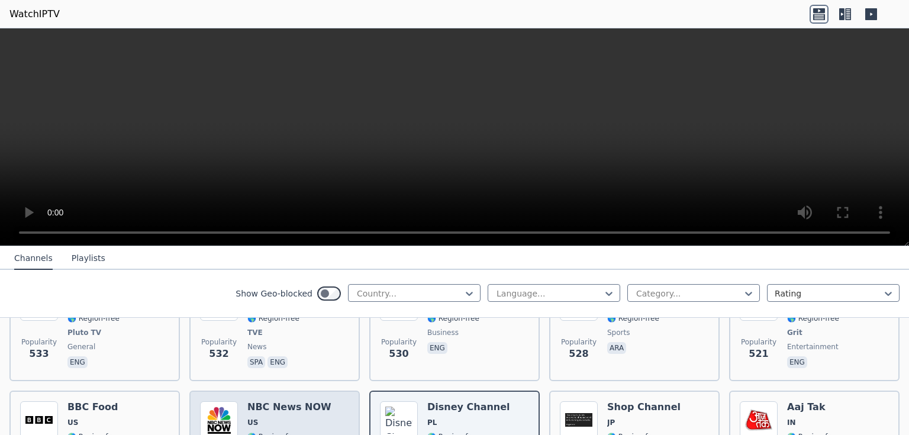
click at [215, 401] on img at bounding box center [219, 420] width 38 height 38
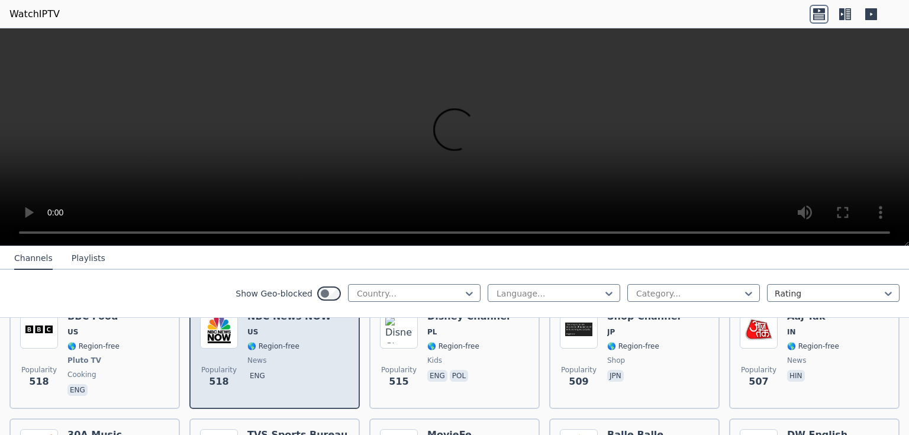
scroll to position [3954, 0]
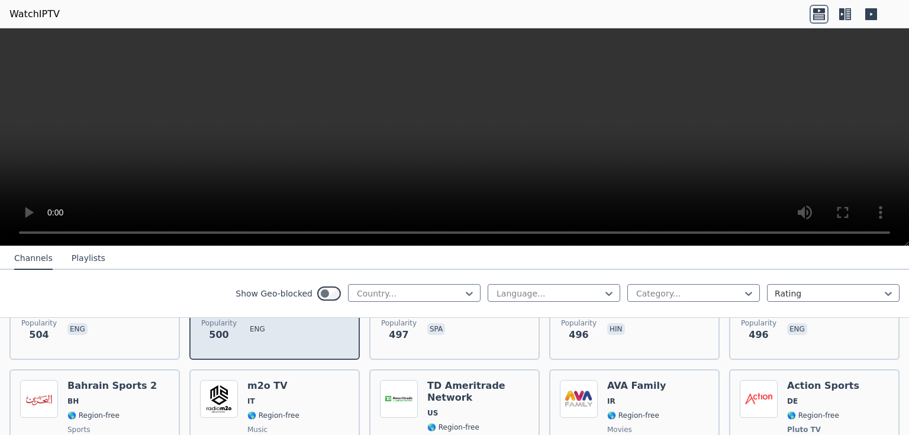
scroll to position [4120, 0]
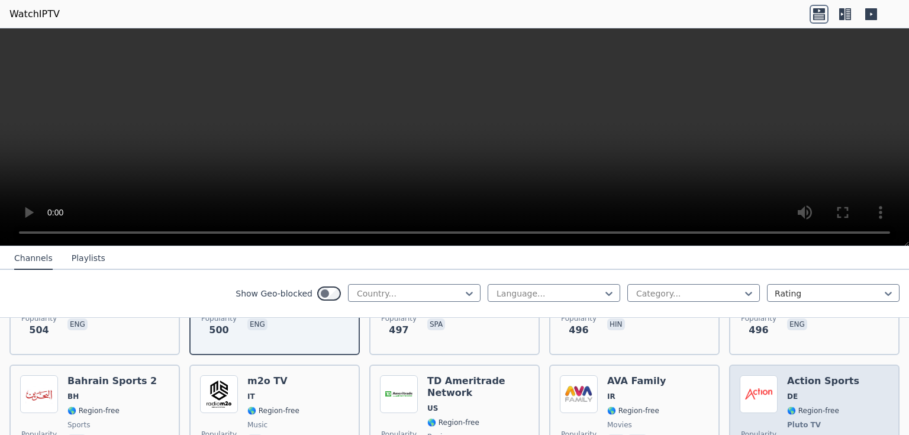
click at [810, 420] on span "Pluto TV" at bounding box center [823, 424] width 72 height 9
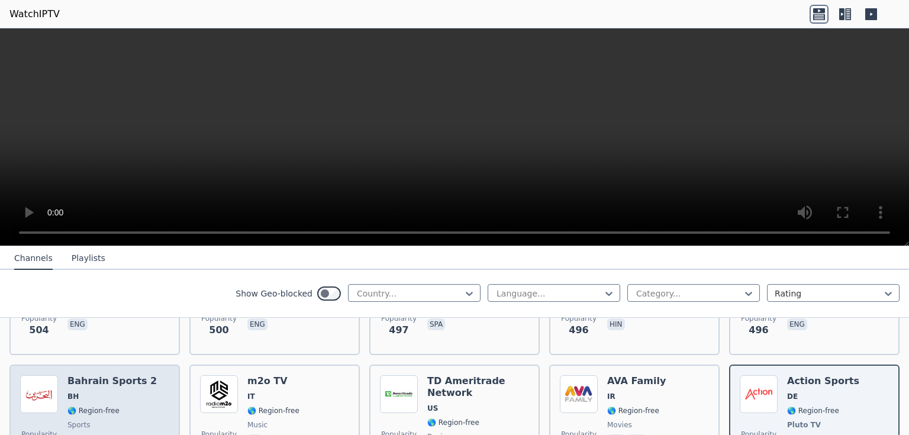
click at [161, 375] on div "Popularity 495 Bahrain Sports 2 BH 🌎 Region-free sports ara" at bounding box center [94, 419] width 149 height 88
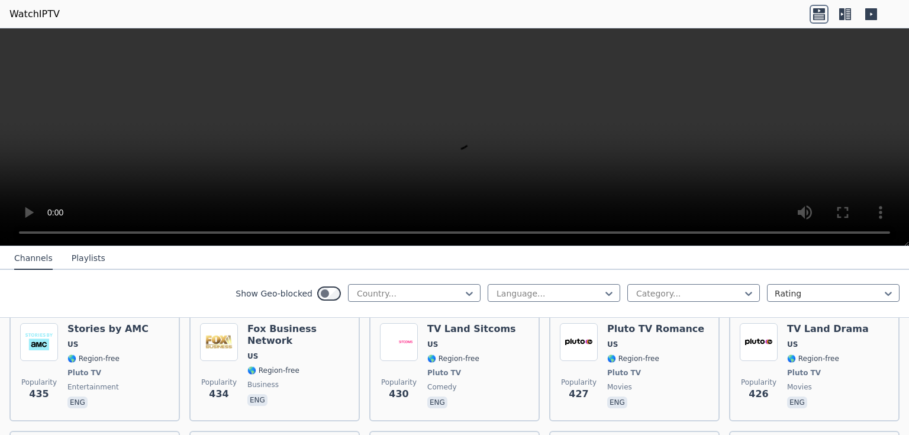
scroll to position [4806, 0]
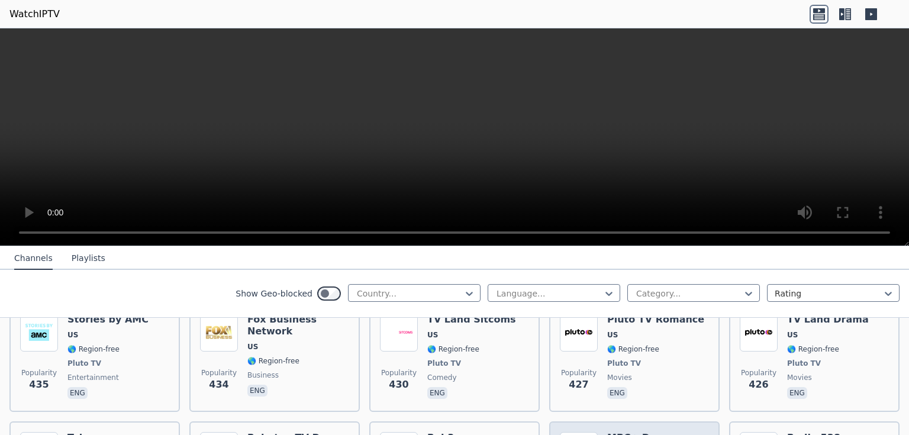
click at [469, 432] on h6 "Rai 3" at bounding box center [453, 438] width 52 height 12
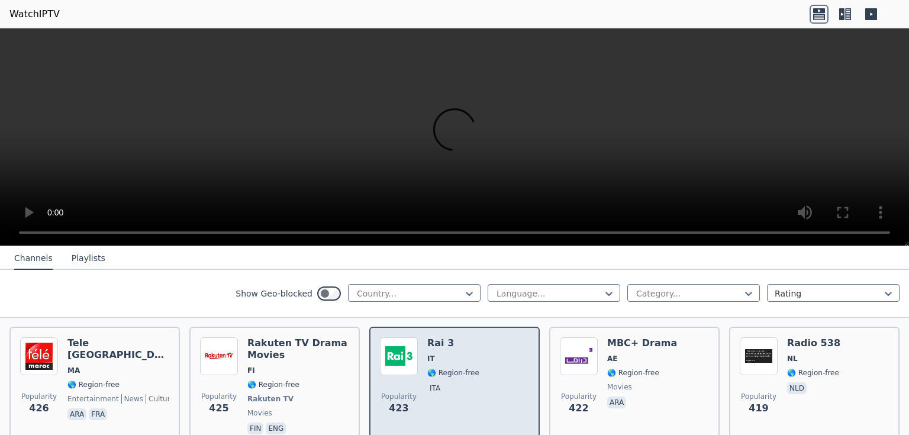
scroll to position [4925, 0]
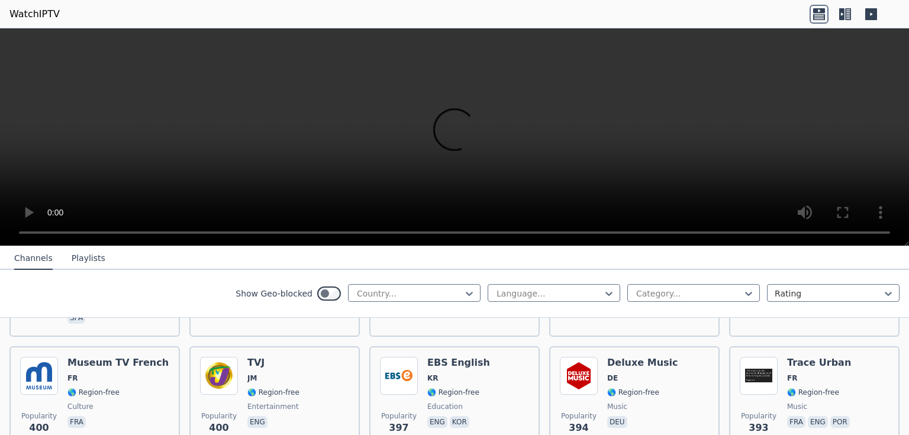
scroll to position [5398, 0]
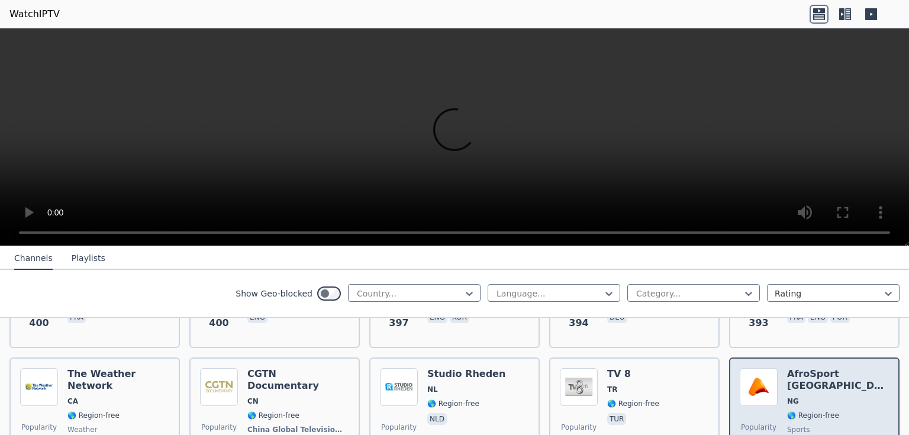
scroll to position [5517, 0]
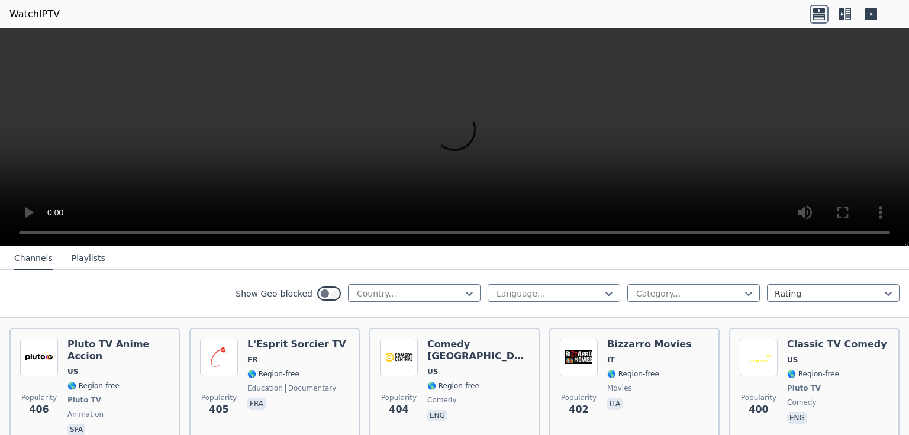
scroll to position [5253, 0]
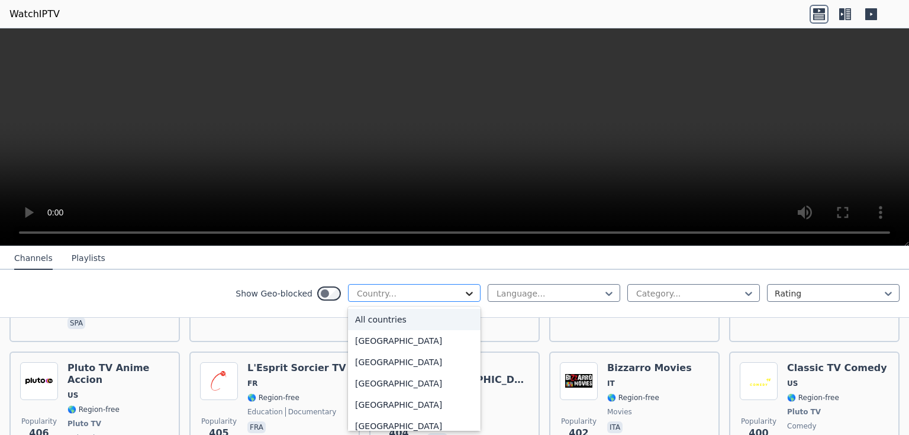
click at [466, 292] on icon at bounding box center [469, 294] width 7 height 4
click at [366, 327] on div "Malawi" at bounding box center [414, 319] width 133 height 21
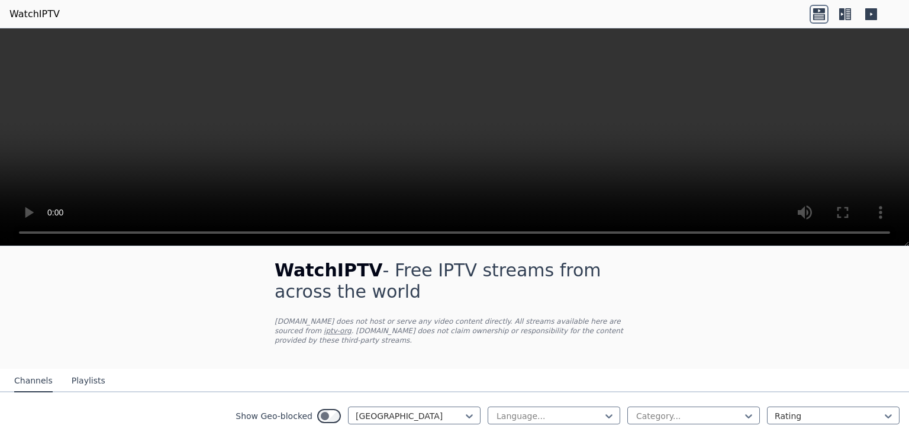
scroll to position [7, 0]
click at [800, 53] on video at bounding box center [454, 137] width 909 height 218
click at [814, 14] on icon at bounding box center [819, 14] width 19 height 19
click at [386, 411] on div at bounding box center [410, 417] width 108 height 12
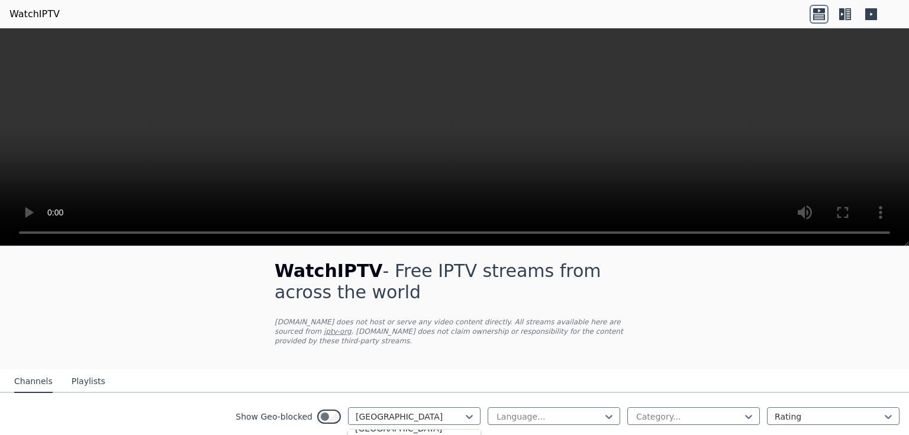
click at [541, 347] on div "WatchIPTV - Free IPTV streams from across the world WatchIPTV.xyz does not host…" at bounding box center [455, 306] width 398 height 128
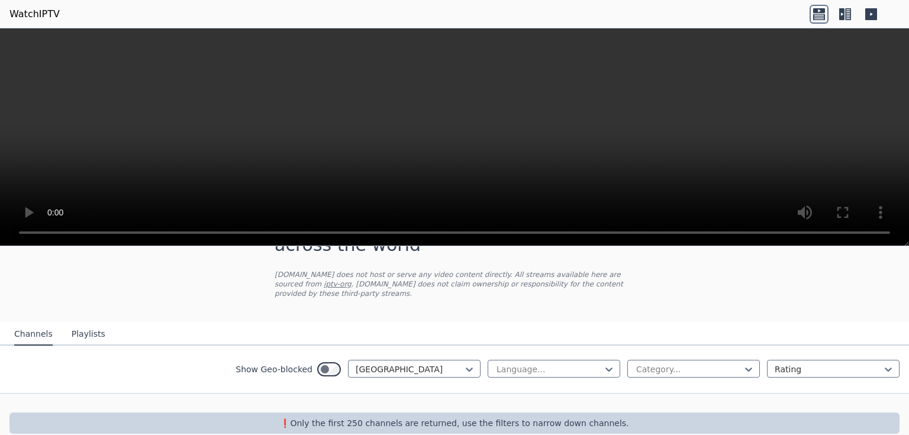
scroll to position [60, 0]
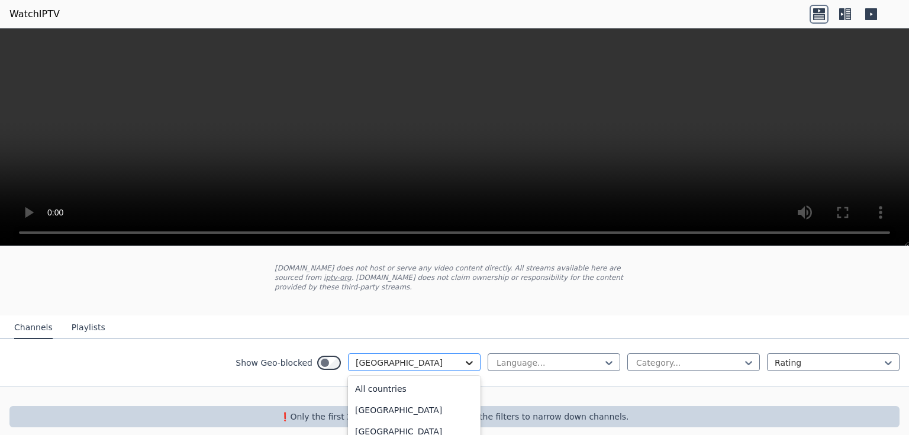
click at [466, 361] on icon at bounding box center [469, 363] width 7 height 4
click at [420, 379] on div "All countries" at bounding box center [414, 388] width 133 height 21
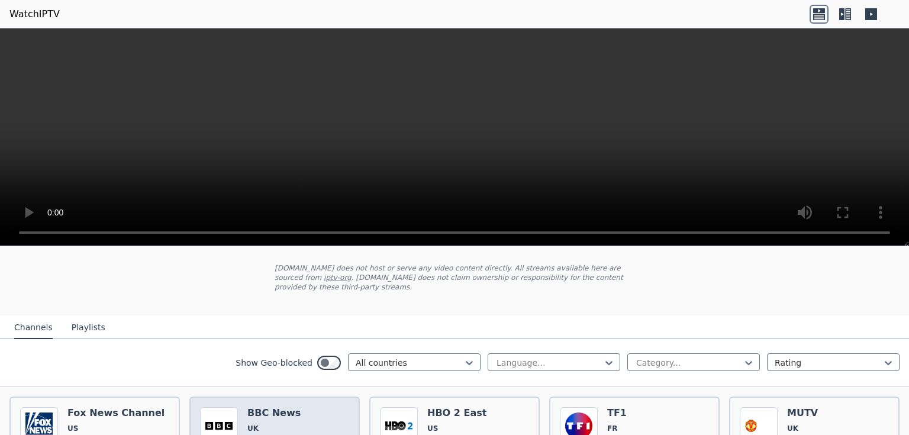
click at [262, 407] on h6 "BBC News" at bounding box center [273, 413] width 53 height 12
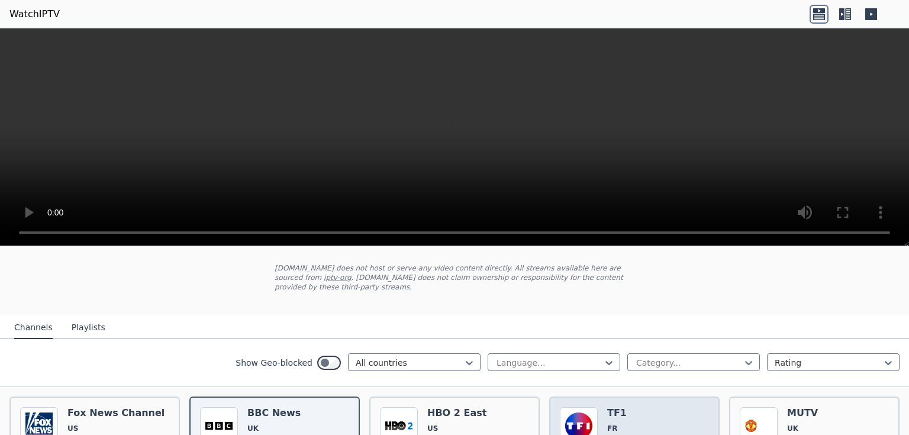
click at [607, 407] on h6 "TF1" at bounding box center [633, 413] width 52 height 12
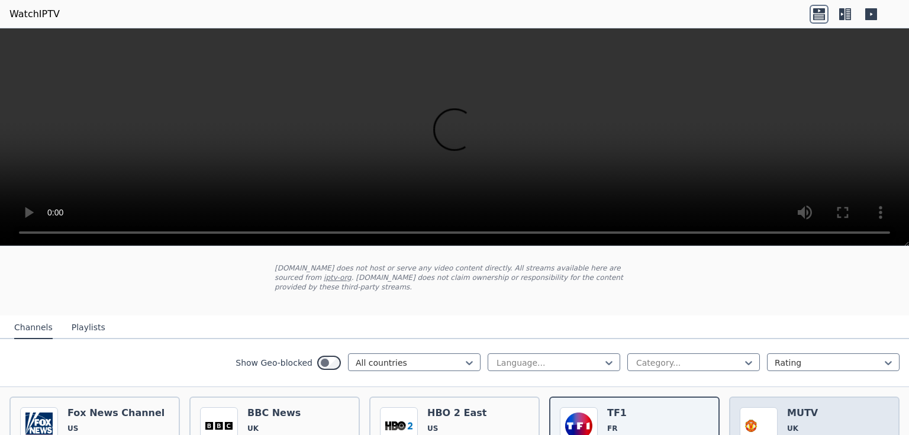
click at [803, 407] on h6 "MUTV" at bounding box center [813, 413] width 52 height 12
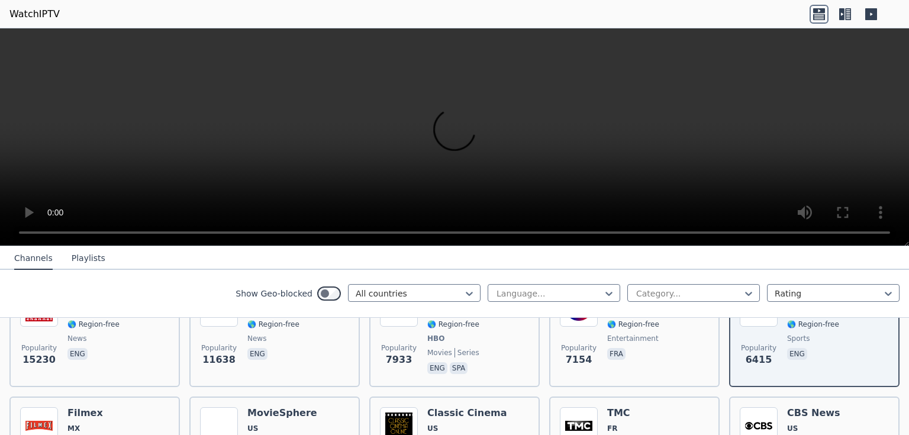
scroll to position [202, 0]
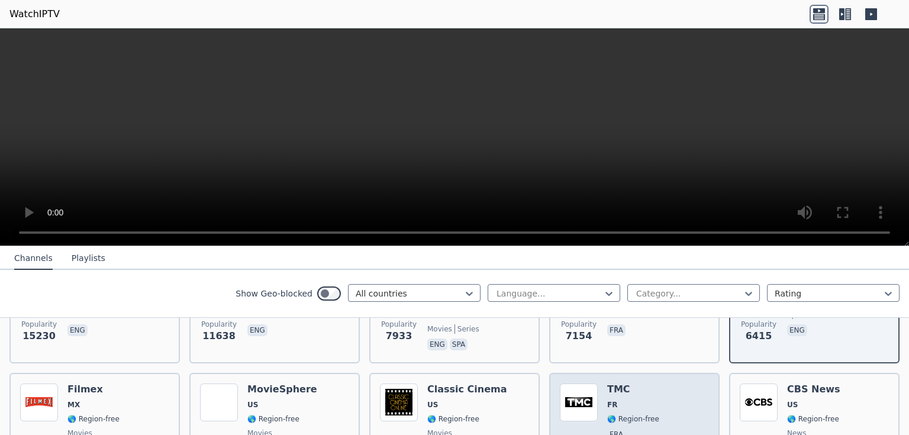
click at [608, 400] on div "TMC FR 🌎 Region-free fra" at bounding box center [633, 426] width 52 height 85
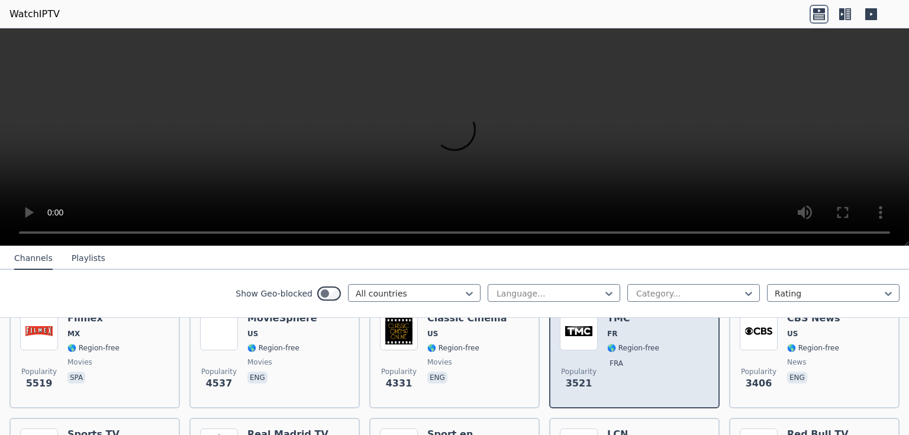
scroll to position [297, 0]
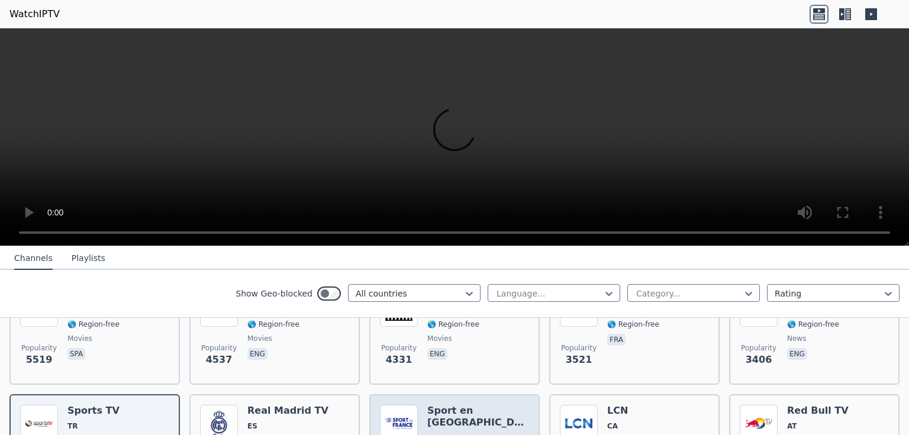
click at [447, 433] on span "FR" at bounding box center [478, 437] width 102 height 9
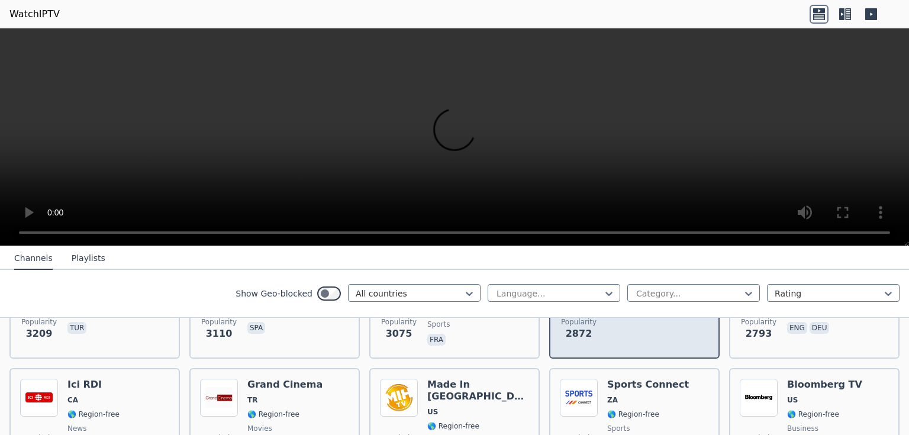
scroll to position [463, 0]
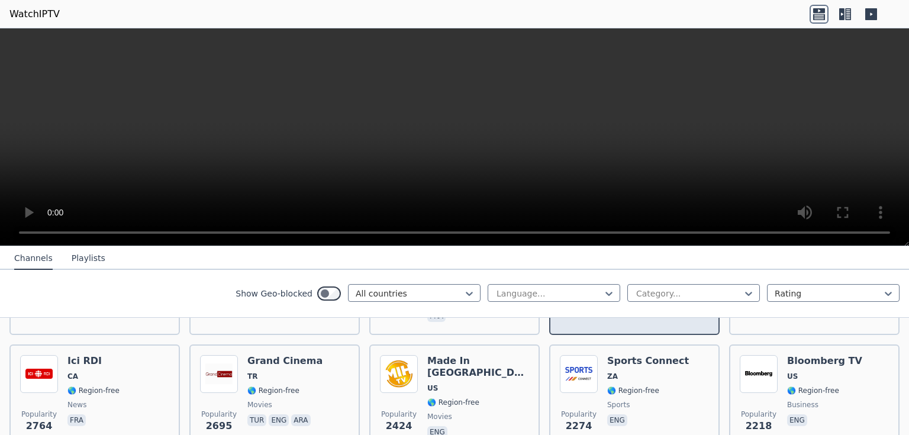
click at [607, 414] on p "eng" at bounding box center [617, 420] width 20 height 12
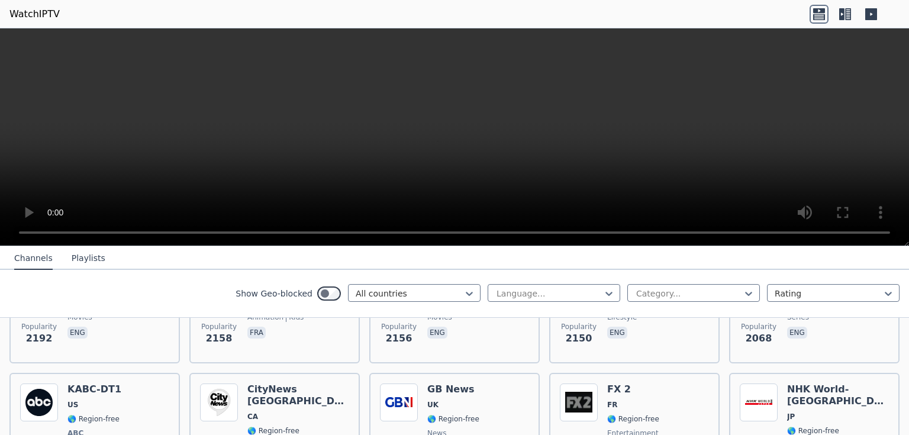
scroll to position [676, 0]
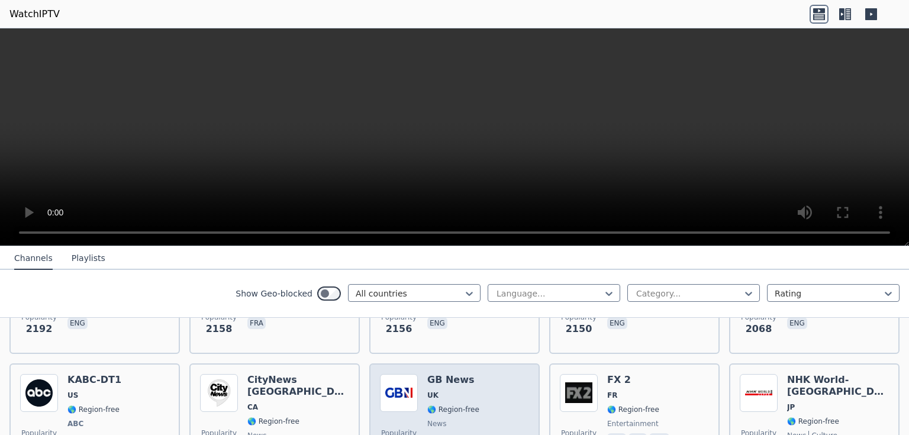
click at [502, 405] on div "Popularity 1964 GB News UK 🌎 Region-free news eng" at bounding box center [454, 418] width 149 height 88
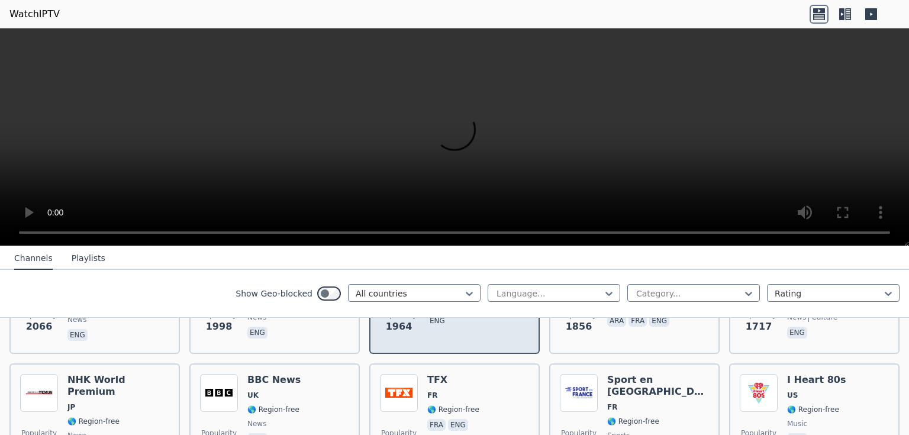
scroll to position [818, 0]
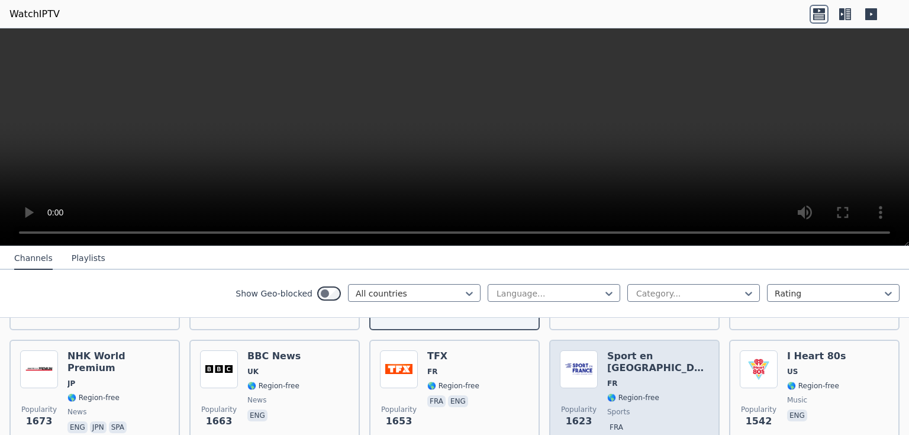
click at [590, 374] on div "Popularity 1623" at bounding box center [579, 392] width 38 height 85
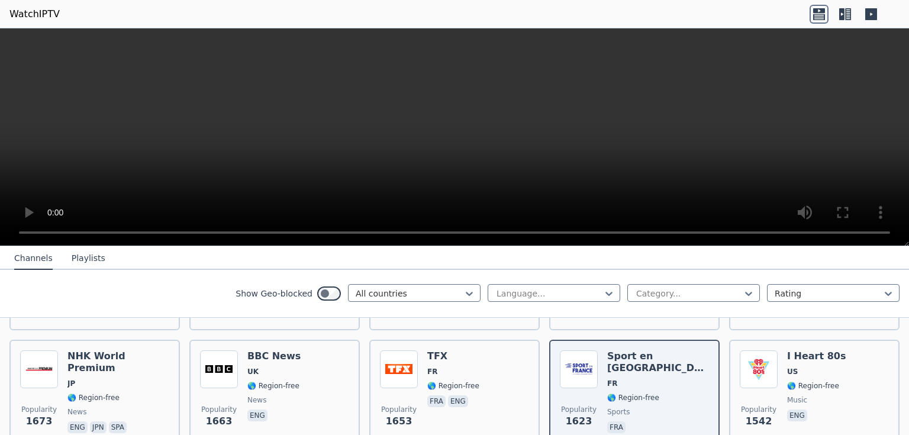
click at [871, 7] on icon at bounding box center [871, 14] width 19 height 19
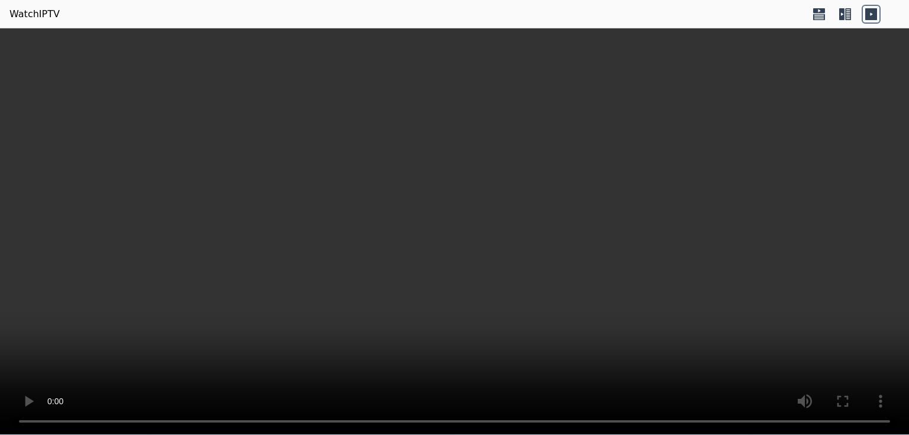
click at [845, 11] on icon at bounding box center [848, 14] width 6 height 12
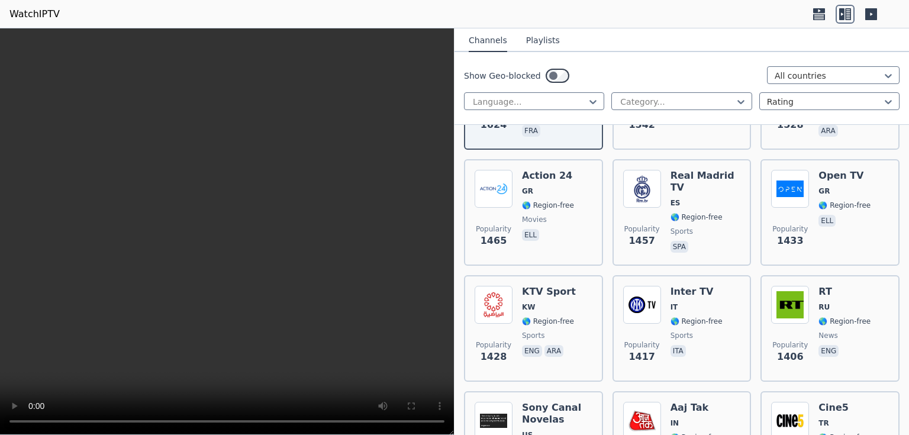
scroll to position [1617, 0]
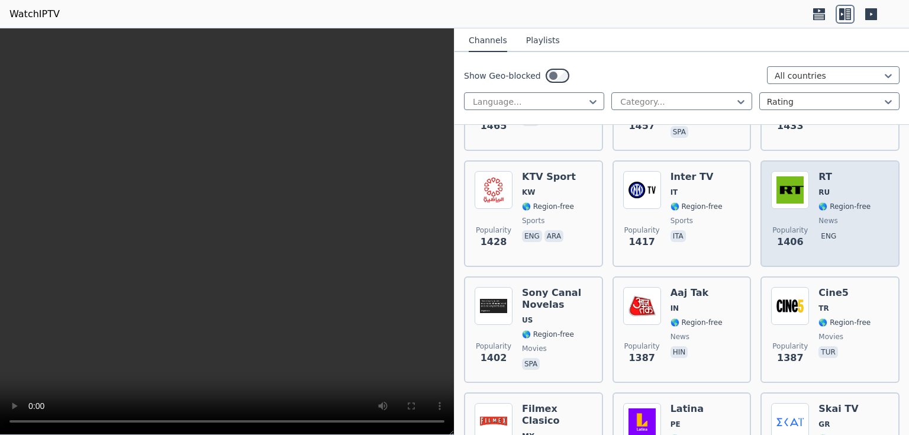
click at [804, 171] on div "Popularity 1406 RT RU 🌎 Region-free news eng" at bounding box center [830, 213] width 118 height 85
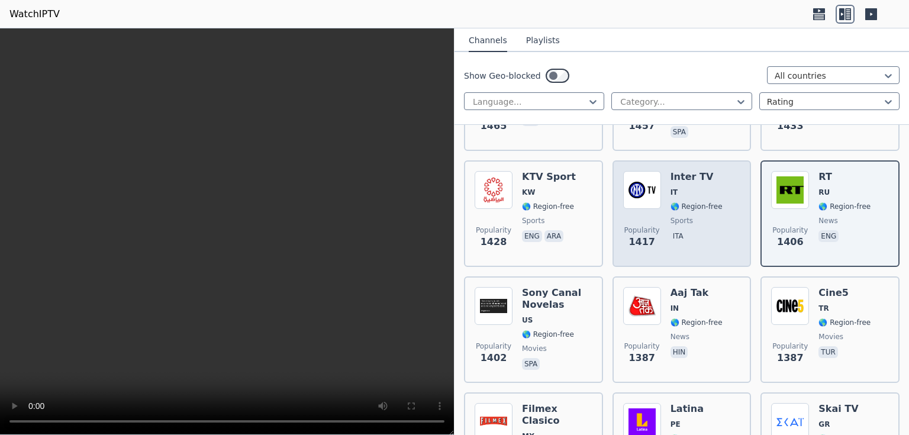
click at [693, 181] on div "Inter TV IT 🌎 Region-free sports ita" at bounding box center [697, 213] width 52 height 85
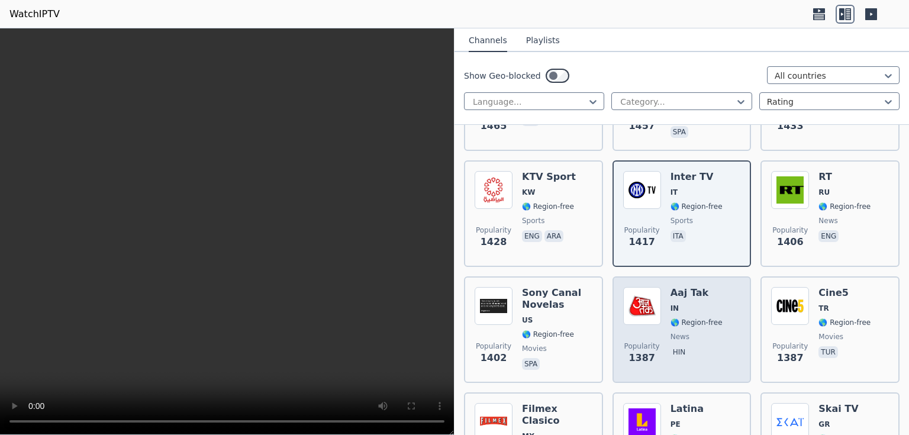
click at [674, 287] on div "Aaj Tak IN 🌎 Region-free news hin" at bounding box center [697, 329] width 52 height 85
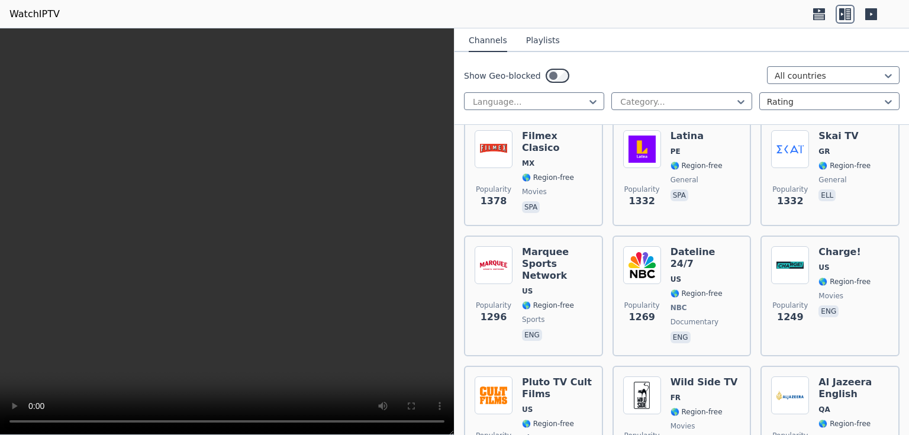
scroll to position [1915, 0]
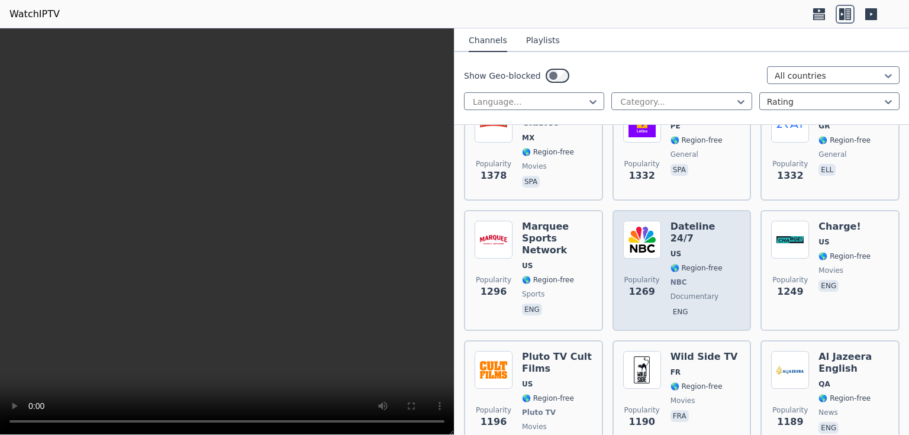
click at [727, 250] on div "Popularity 1269 Dateline 24/7 US 🌎 Region-free NBC documentary eng" at bounding box center [682, 270] width 118 height 99
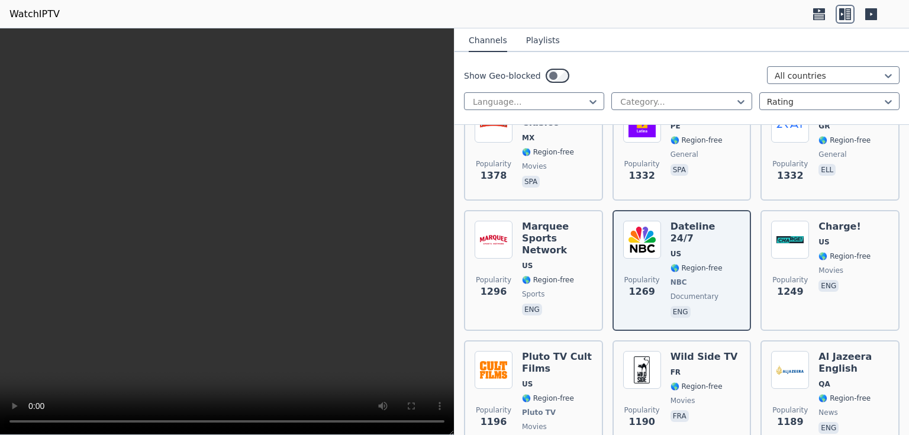
scroll to position [2045, 0]
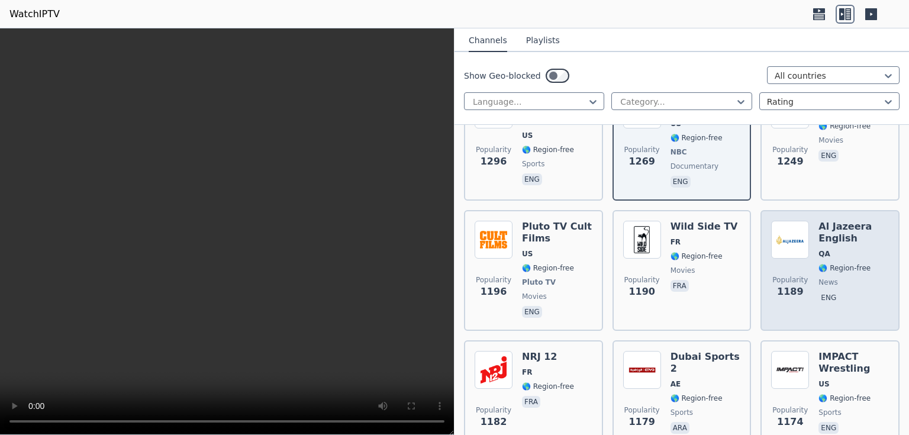
click at [826, 221] on h6 "Al Jazeera English" at bounding box center [854, 233] width 70 height 24
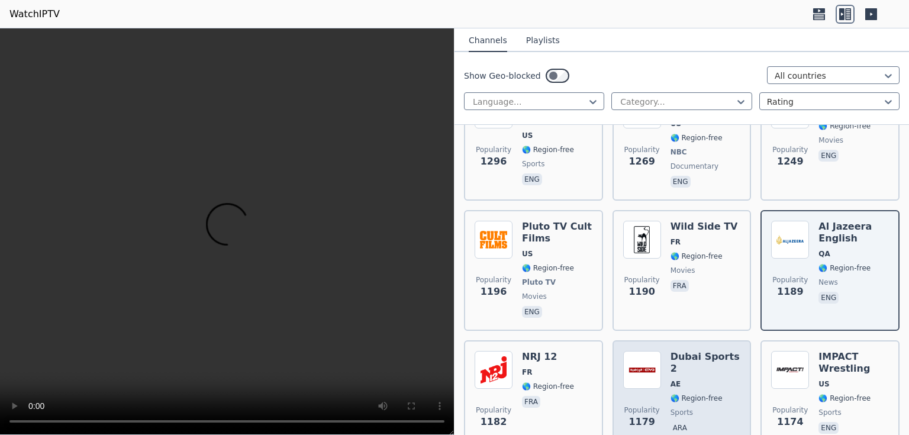
click at [678, 394] on span "🌎 Region-free" at bounding box center [697, 398] width 52 height 9
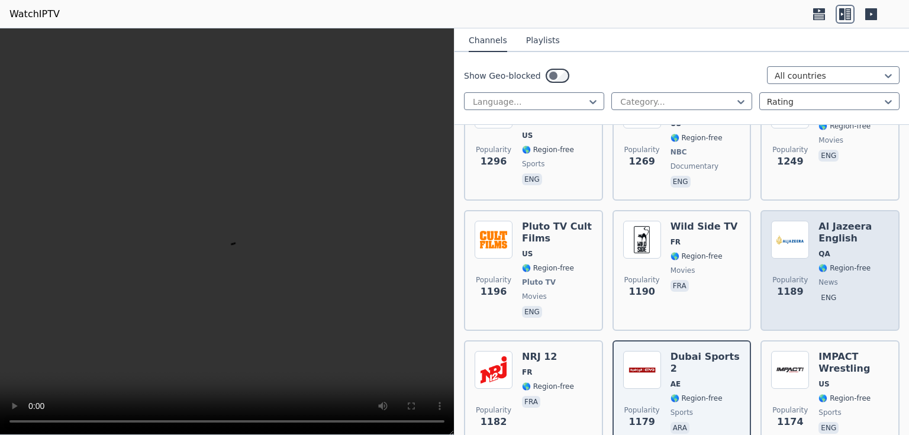
click at [859, 221] on h6 "Al Jazeera English" at bounding box center [854, 233] width 70 height 24
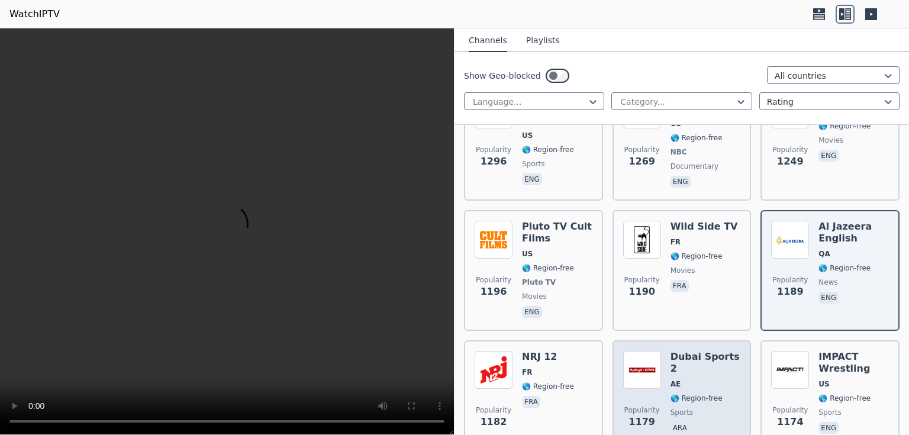
click at [674, 408] on span "sports" at bounding box center [682, 412] width 22 height 9
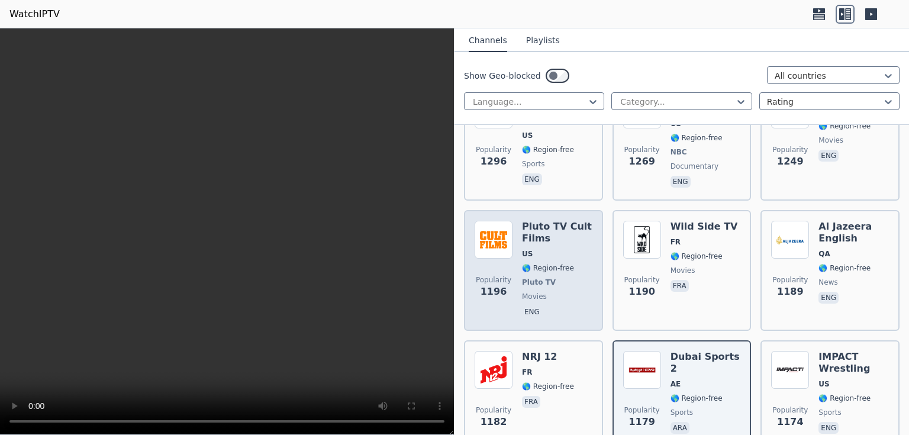
click at [577, 306] on span "eng" at bounding box center [557, 313] width 70 height 14
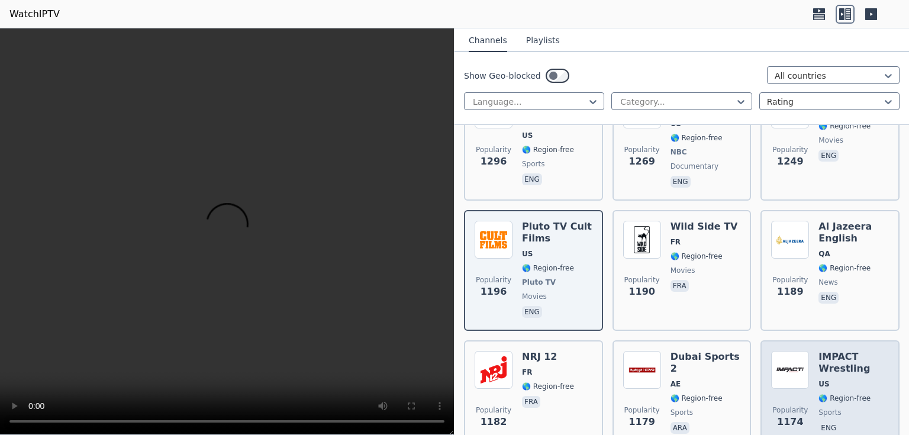
click at [831, 379] on span "US" at bounding box center [854, 383] width 70 height 9
